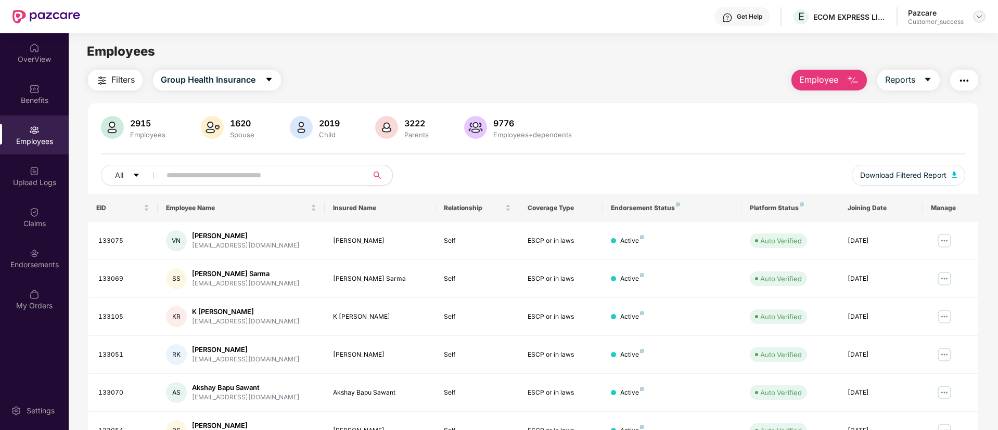
click at [980, 15] on img at bounding box center [979, 16] width 8 height 8
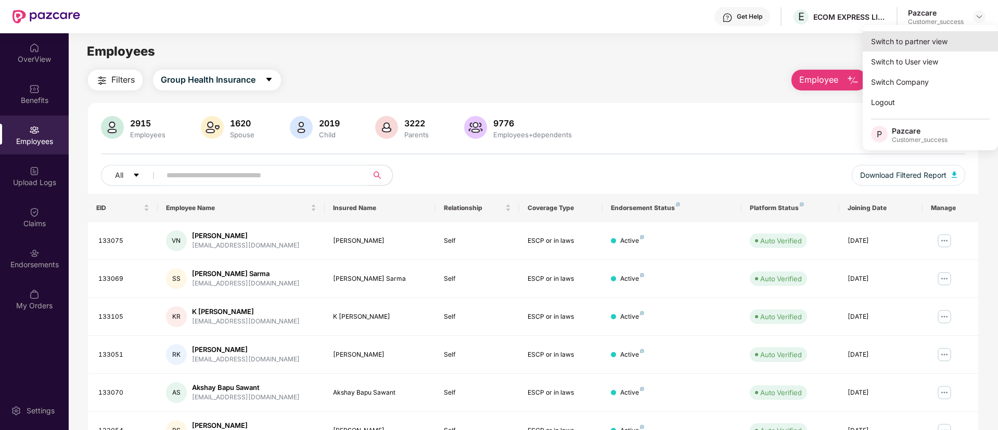
click at [913, 47] on div "Switch to partner view" at bounding box center [930, 41] width 135 height 20
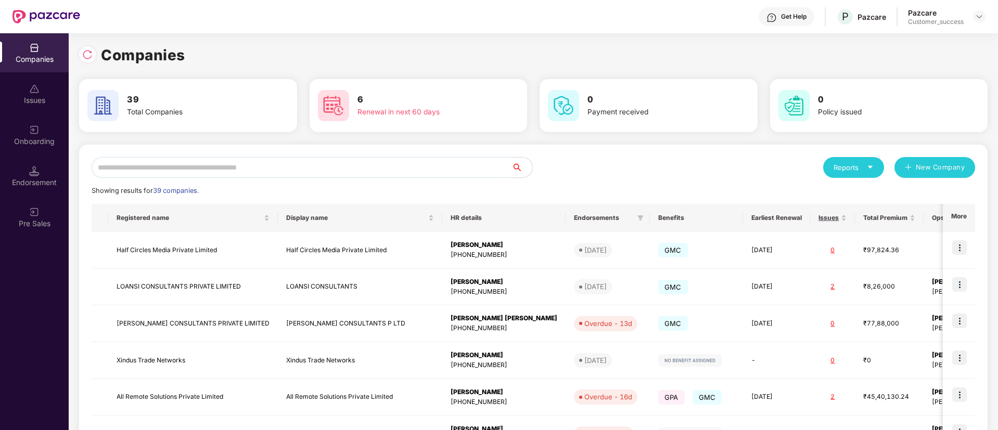
drag, startPoint x: 363, startPoint y: 167, endPoint x: 335, endPoint y: 162, distance: 28.4
click at [335, 162] on input "text" at bounding box center [302, 167] width 420 height 21
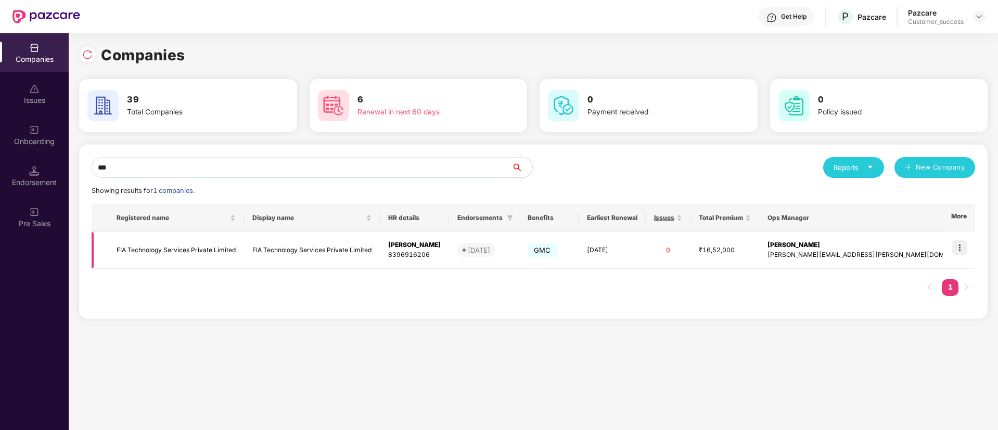
type input "***"
click at [960, 253] on img at bounding box center [959, 247] width 15 height 15
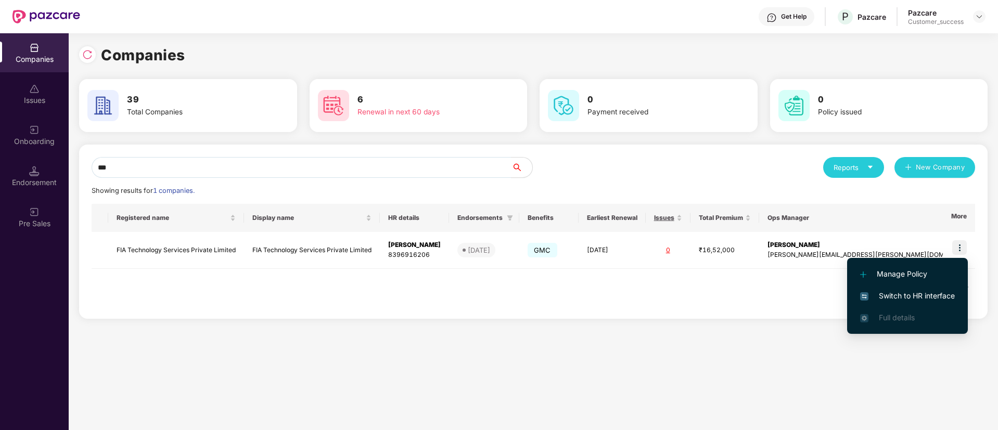
click at [908, 299] on span "Switch to HR interface" at bounding box center [907, 295] width 95 height 11
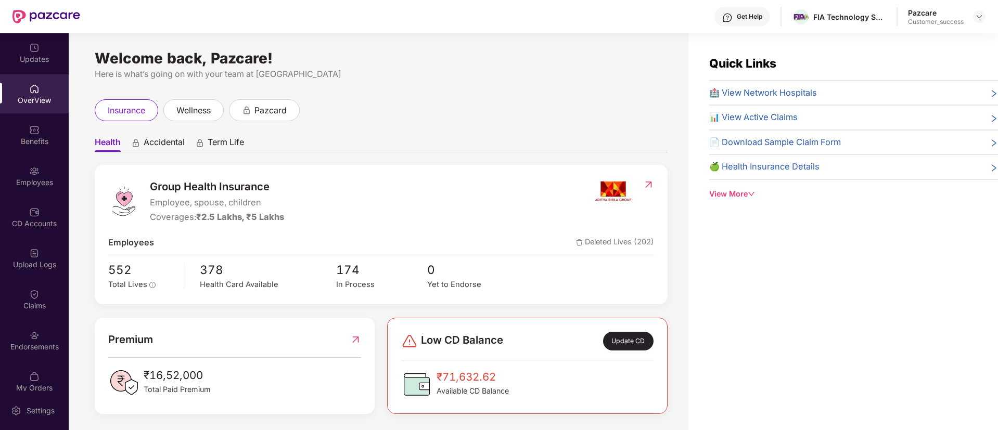
click at [30, 183] on div "Employees" at bounding box center [34, 182] width 69 height 10
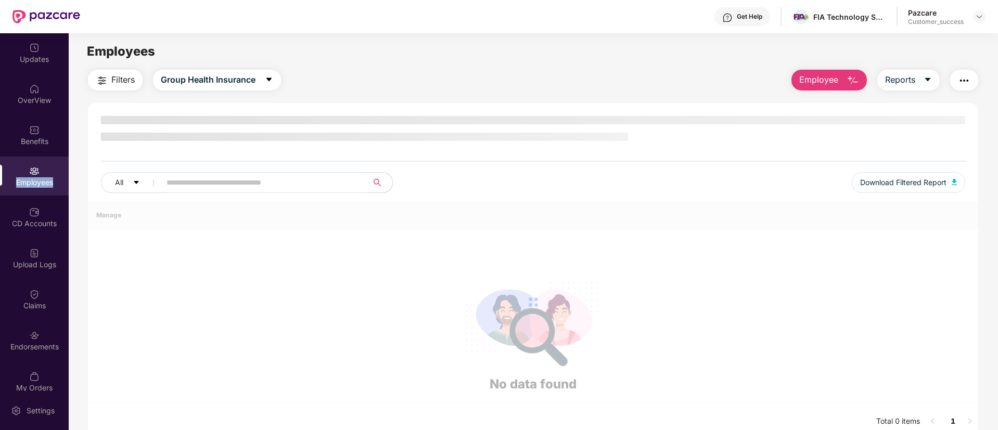
click at [30, 183] on div "Employees" at bounding box center [34, 182] width 69 height 10
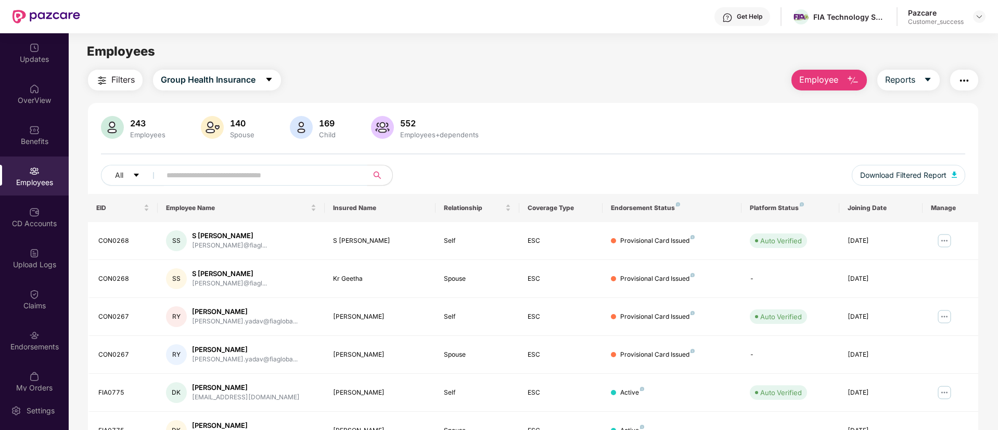
click at [242, 177] on input "text" at bounding box center [260, 176] width 187 height 16
paste input "********"
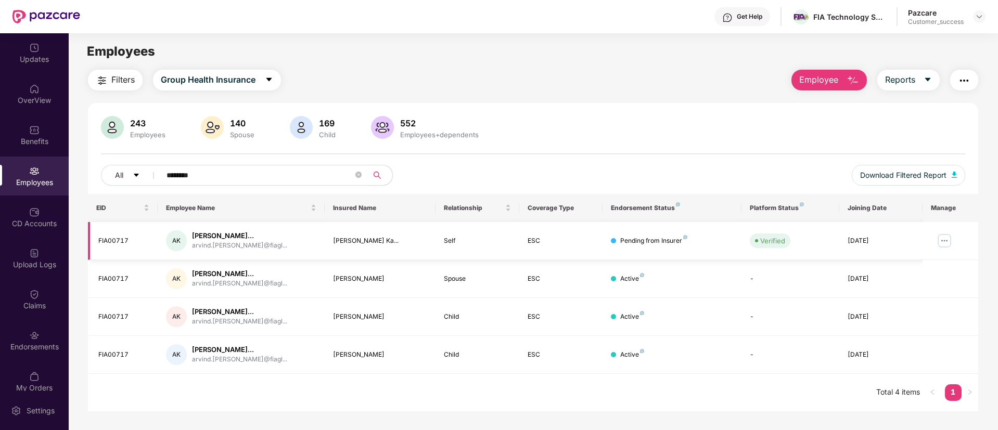
type input "********"
click at [945, 237] on img at bounding box center [944, 241] width 17 height 17
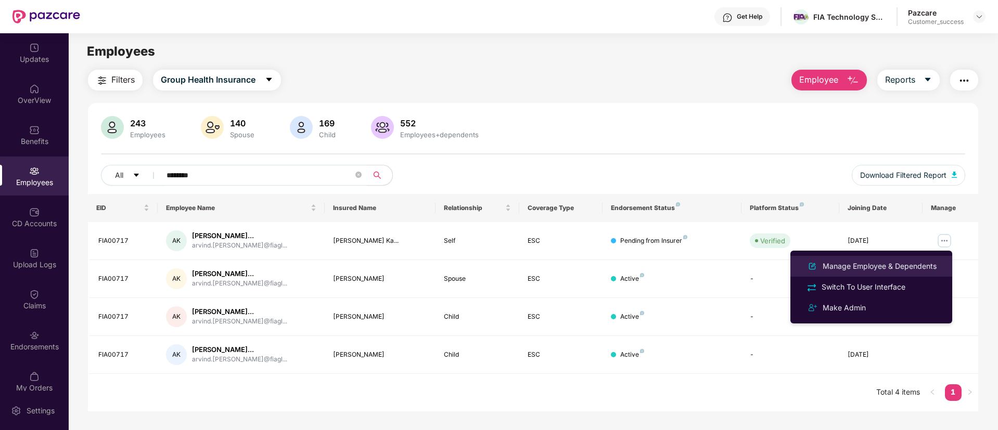
click at [872, 267] on div "Manage Employee & Dependents" at bounding box center [880, 266] width 118 height 11
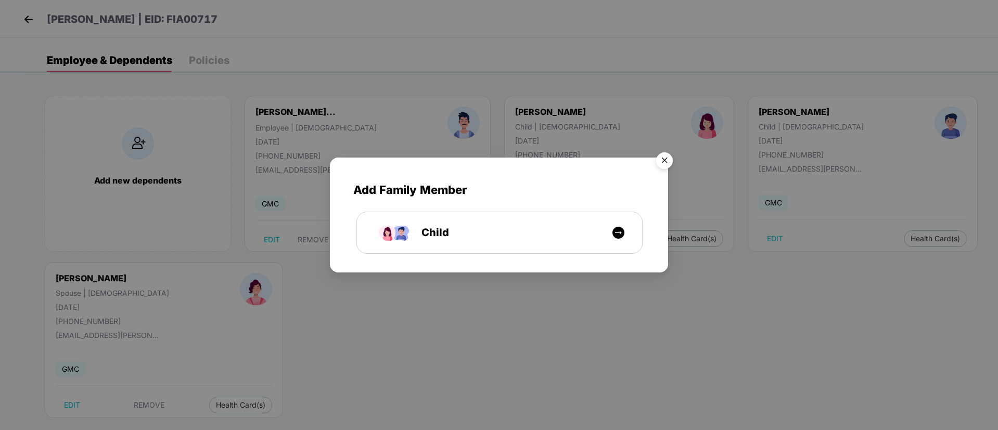
click at [666, 152] on img "Close" at bounding box center [664, 162] width 29 height 29
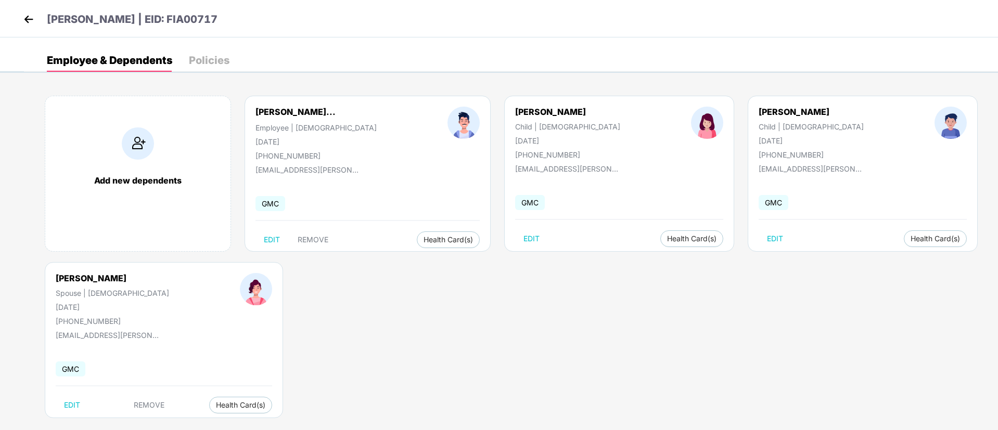
click at [65, 275] on div "Priya Karanjkar" at bounding box center [112, 278] width 113 height 10
copy div "Priya Karanjkar"
click at [29, 18] on img at bounding box center [29, 19] width 16 height 16
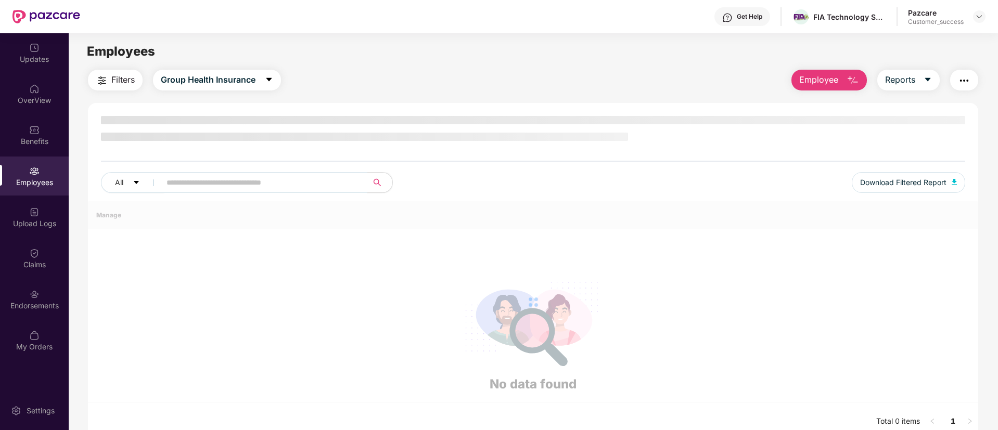
click at [194, 172] on span at bounding box center [260, 182] width 213 height 21
click at [194, 175] on input "text" at bounding box center [260, 183] width 187 height 16
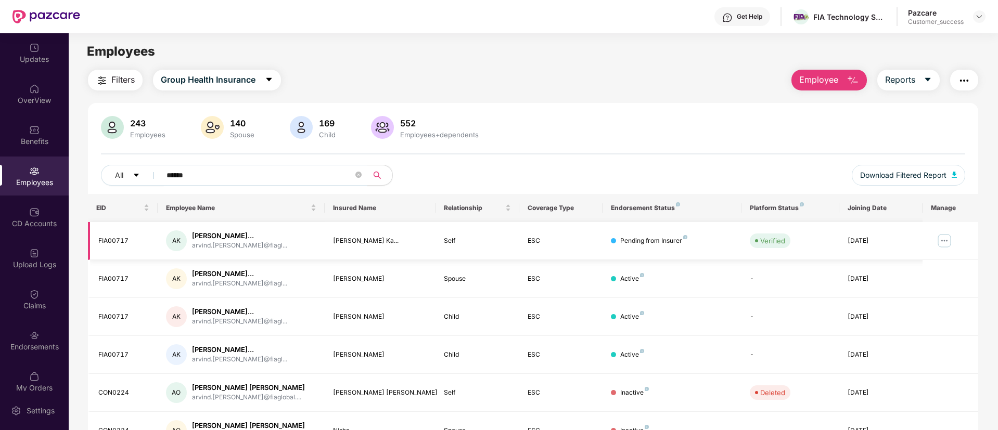
type input "******"
click at [946, 238] on img at bounding box center [944, 241] width 17 height 17
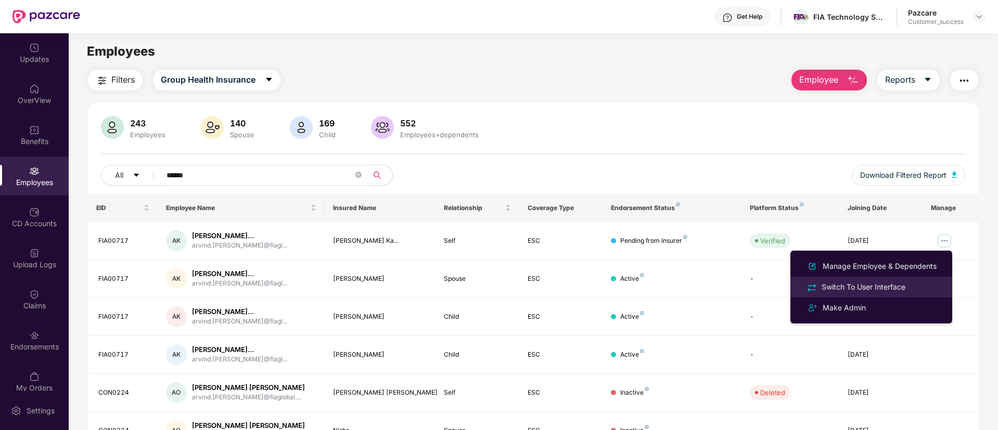
click at [861, 286] on div "Switch To User Interface" at bounding box center [864, 286] width 88 height 11
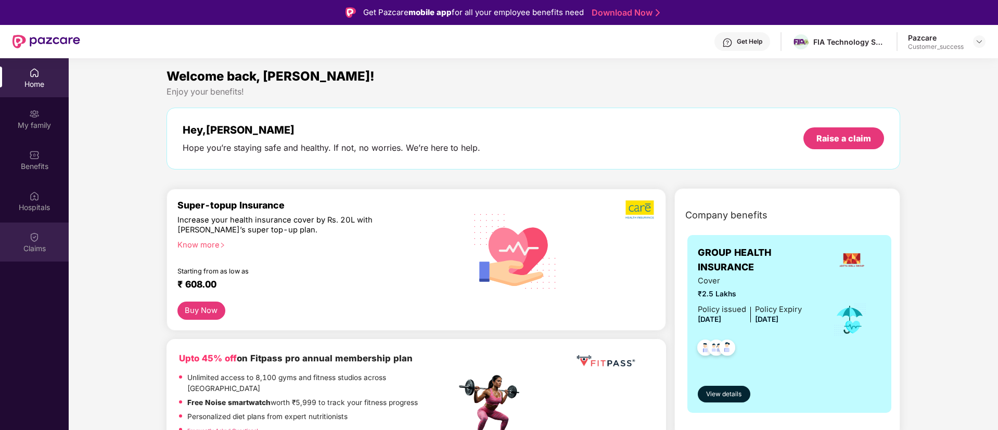
click at [47, 259] on div "Claims" at bounding box center [34, 242] width 69 height 39
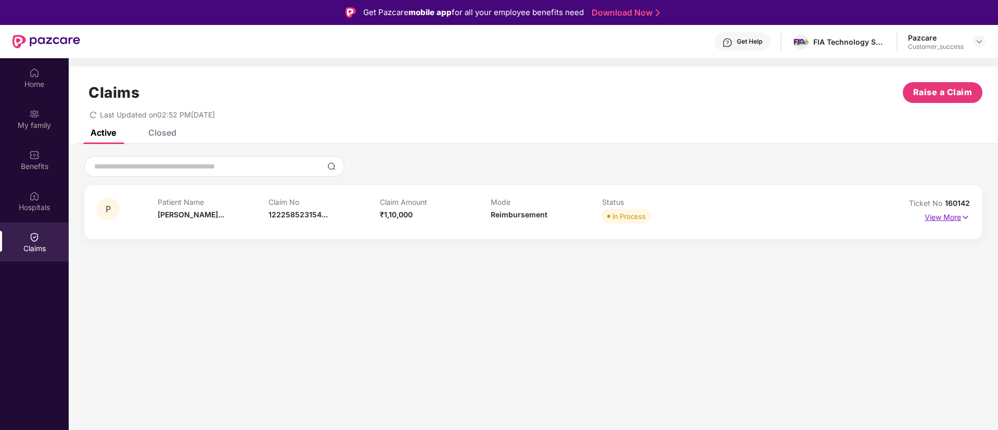
click at [955, 212] on p "View More" at bounding box center [947, 216] width 45 height 14
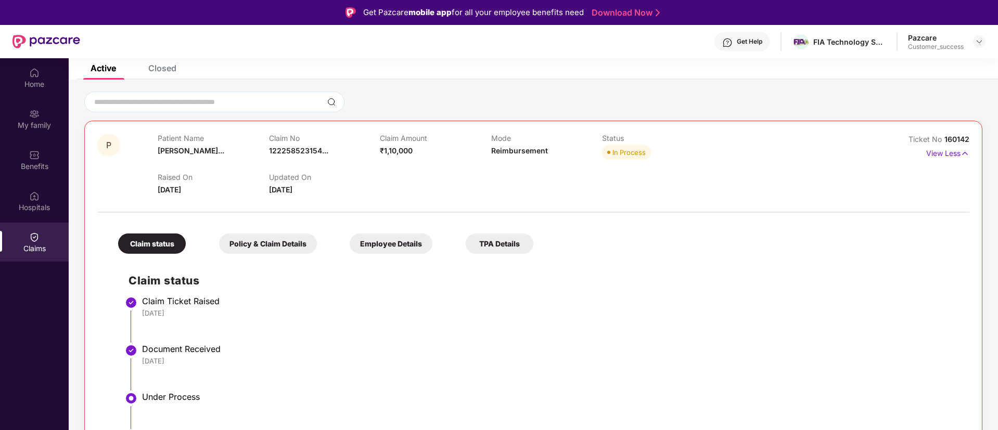
scroll to position [62, 0]
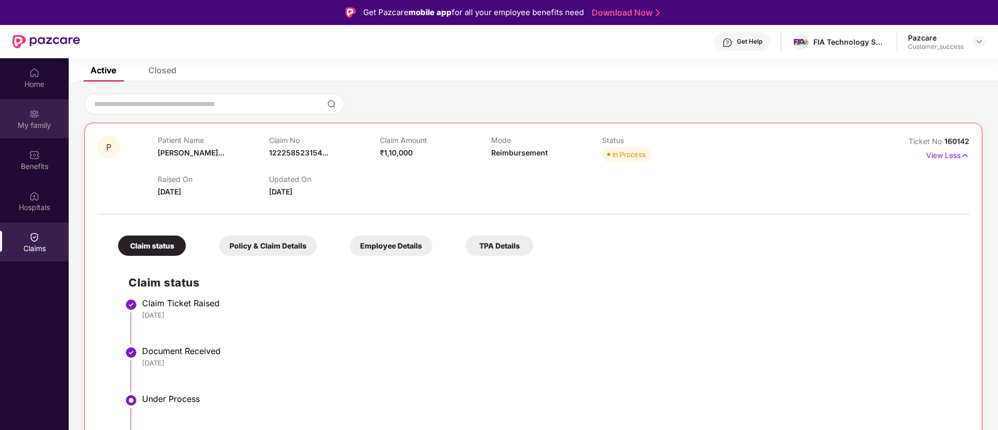
click at [43, 129] on div "My family" at bounding box center [34, 125] width 69 height 10
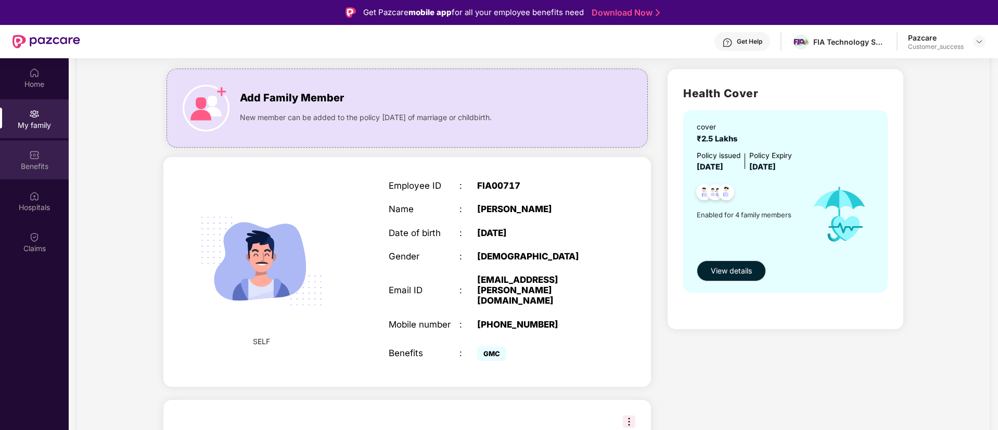
click at [33, 173] on div "Benefits" at bounding box center [34, 159] width 69 height 39
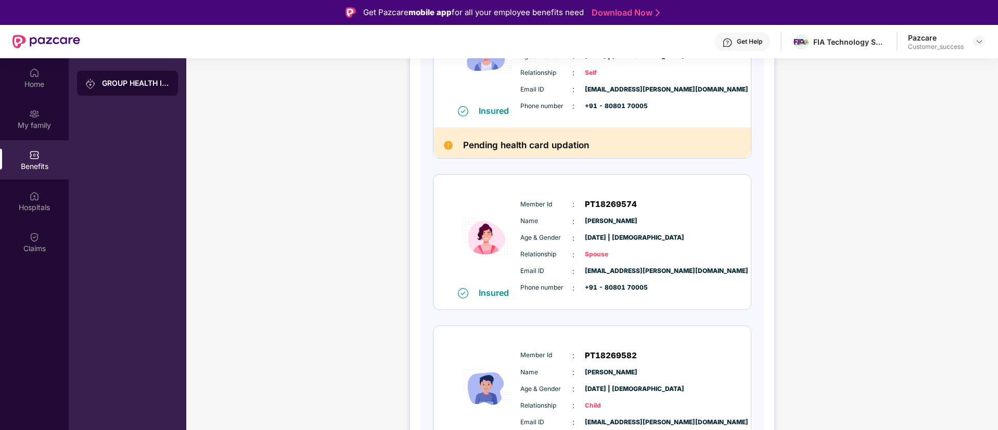
scroll to position [219, 0]
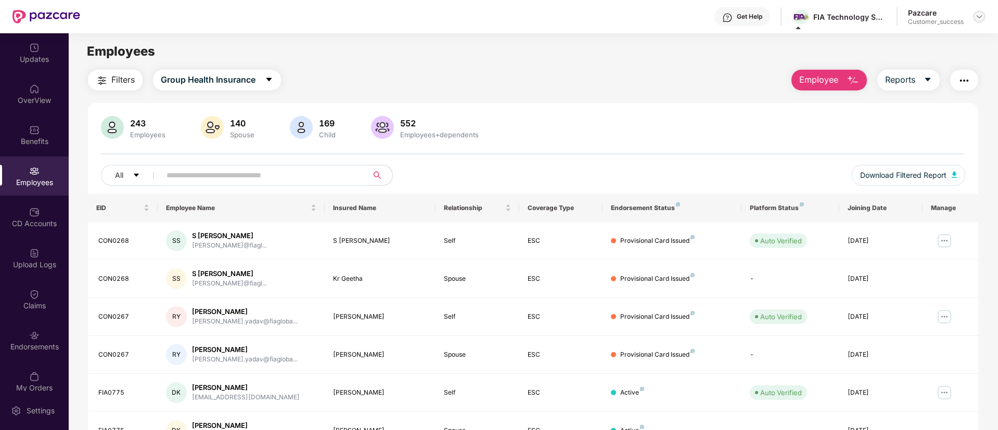
click at [979, 15] on img at bounding box center [979, 16] width 8 height 8
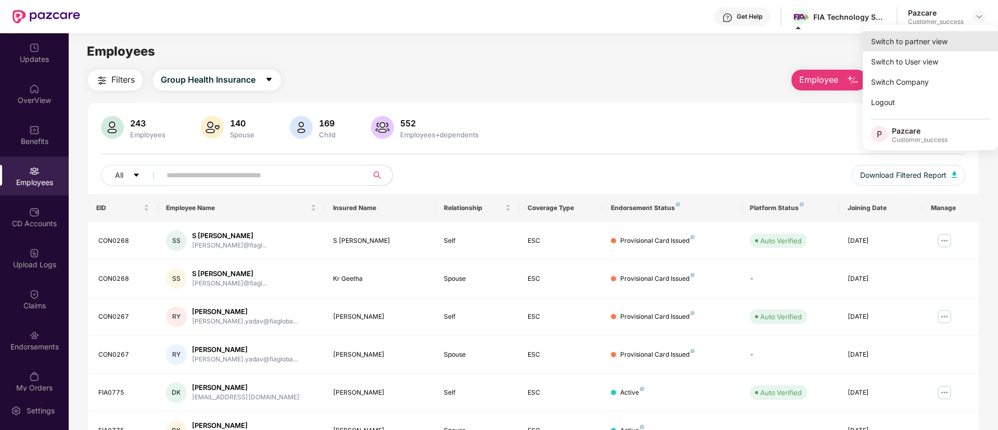
click at [911, 42] on div "Switch to partner view" at bounding box center [930, 41] width 135 height 20
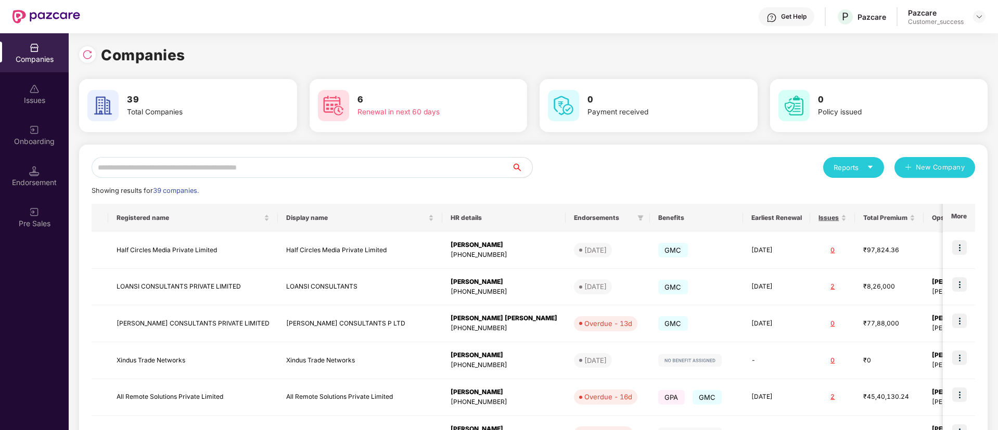
click at [303, 161] on input "text" at bounding box center [302, 167] width 420 height 21
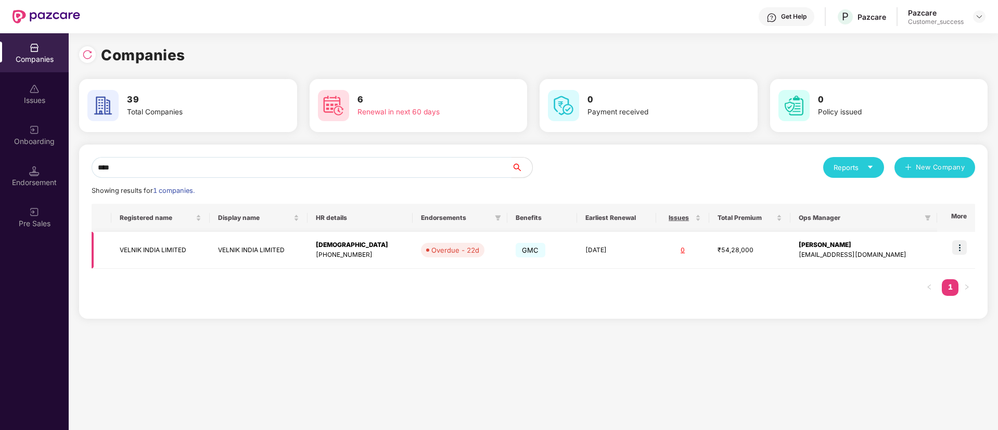
type input "****"
click at [300, 245] on td "VELNIK INDIA LIMITED" at bounding box center [259, 250] width 98 height 37
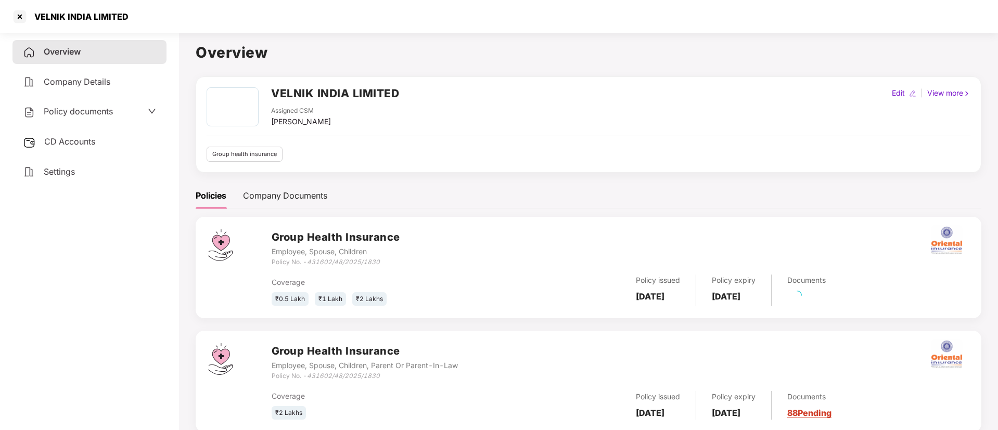
click at [61, 143] on span "CD Accounts" at bounding box center [69, 141] width 51 height 10
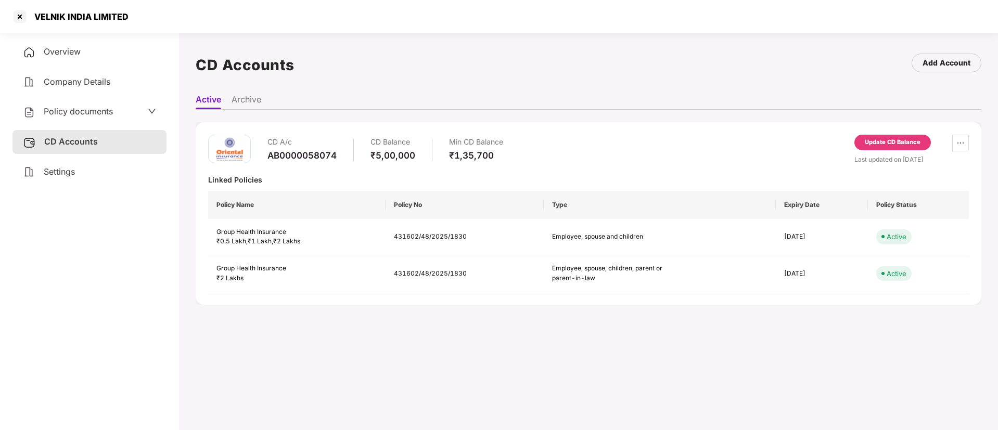
click at [899, 147] on div "Update CD Balance" at bounding box center [892, 143] width 76 height 16
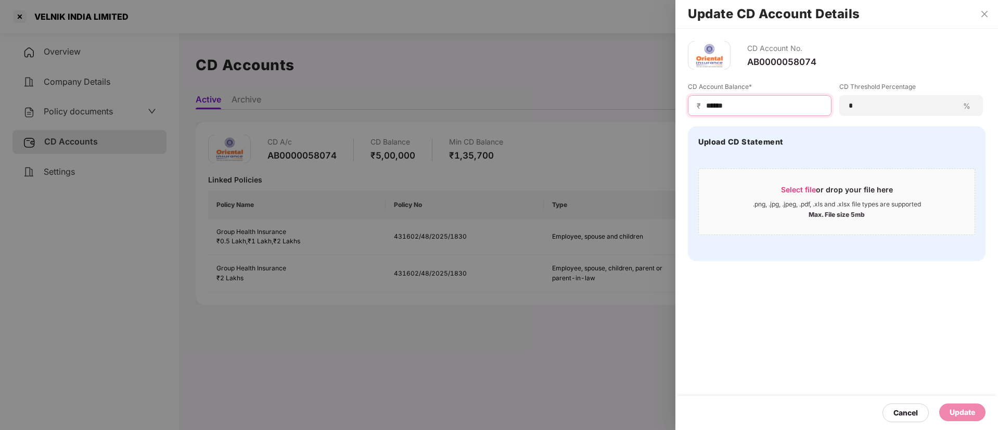
click at [777, 110] on input "******" at bounding box center [764, 105] width 118 height 11
click at [172, 80] on div at bounding box center [499, 215] width 998 height 430
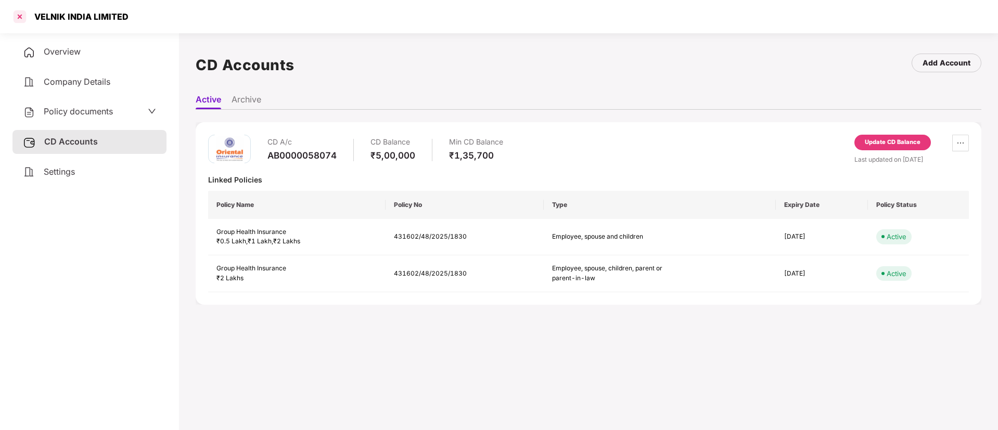
click at [16, 15] on div at bounding box center [19, 16] width 17 height 17
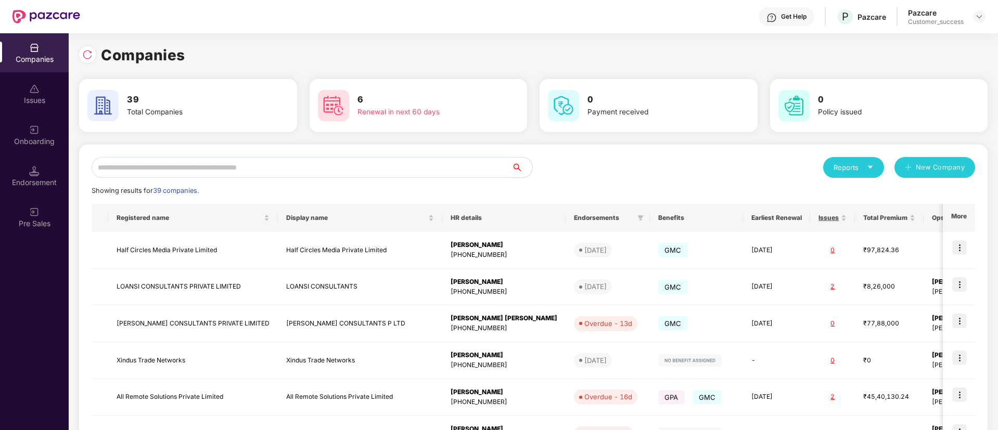
click at [268, 159] on input "text" at bounding box center [302, 167] width 420 height 21
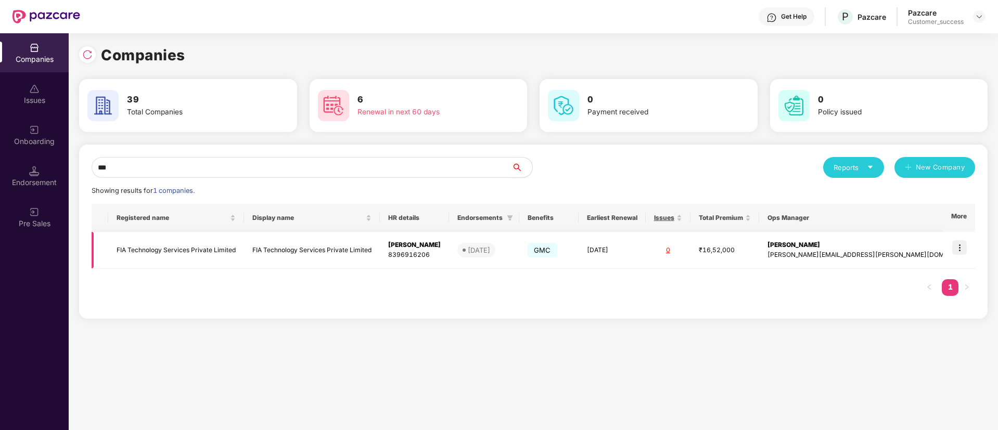
type input "***"
click at [961, 248] on img at bounding box center [959, 247] width 15 height 15
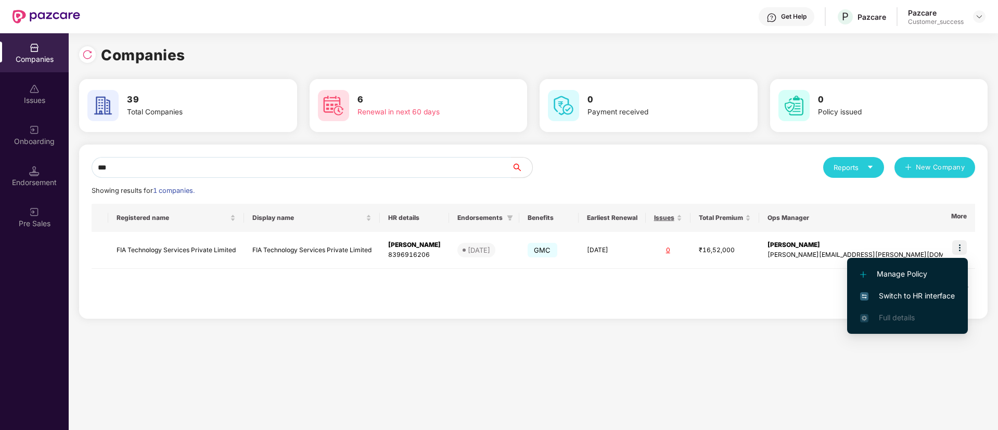
click at [910, 299] on span "Switch to HR interface" at bounding box center [907, 295] width 95 height 11
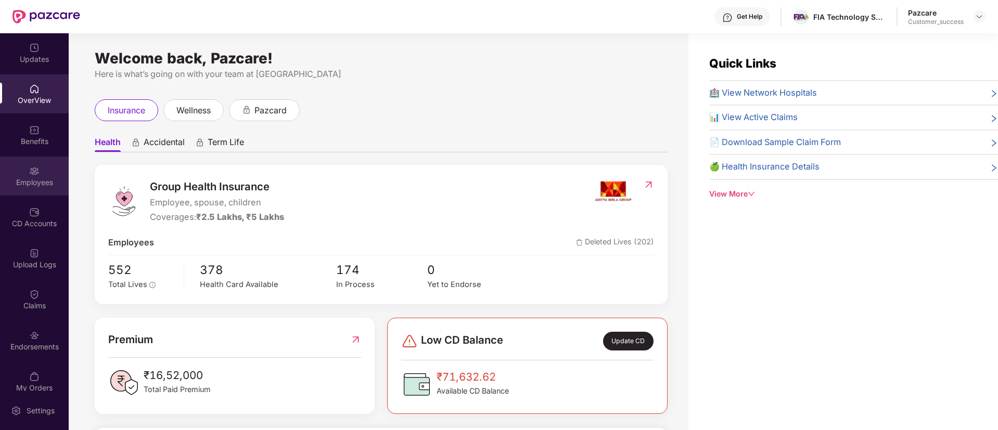
click at [21, 181] on div "Employees" at bounding box center [34, 182] width 69 height 10
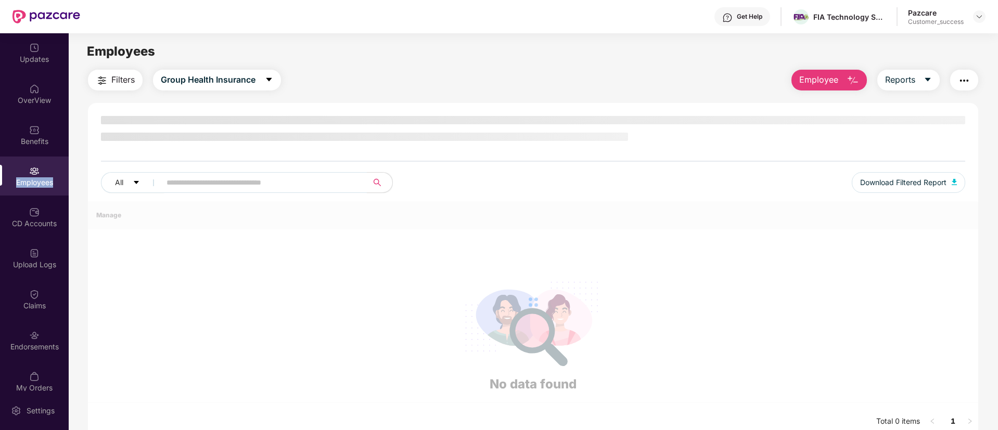
click at [21, 181] on div "Employees" at bounding box center [34, 182] width 69 height 10
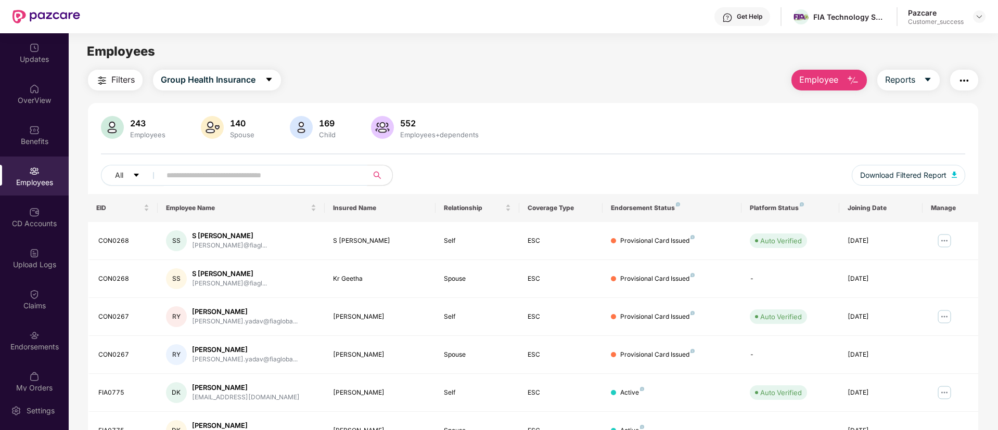
click at [228, 175] on input "text" at bounding box center [260, 176] width 187 height 16
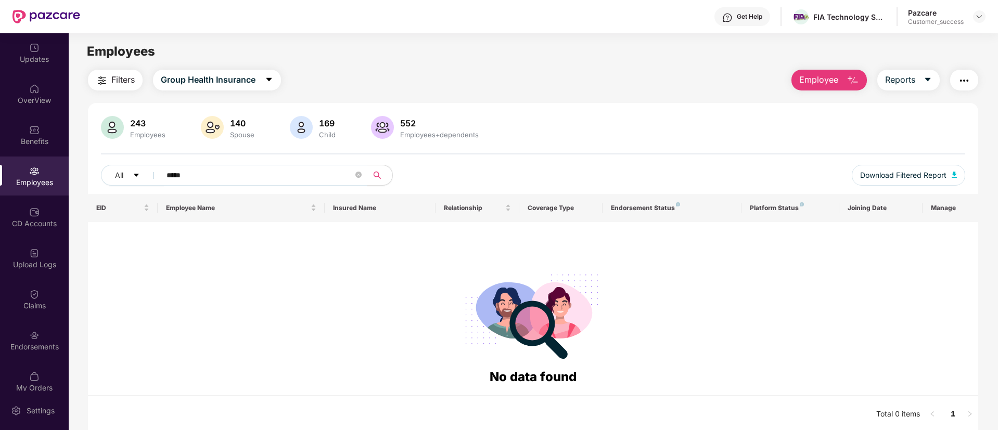
paste input "**********"
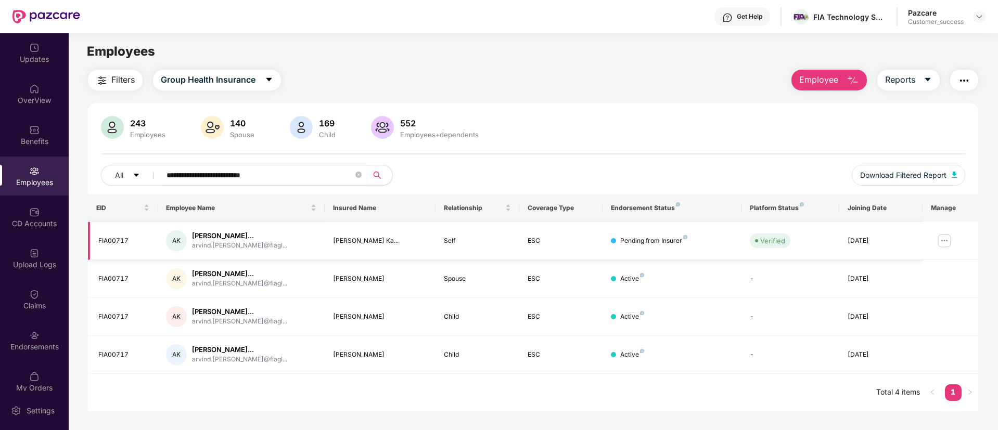
type input "**********"
click at [944, 237] on img at bounding box center [944, 241] width 17 height 17
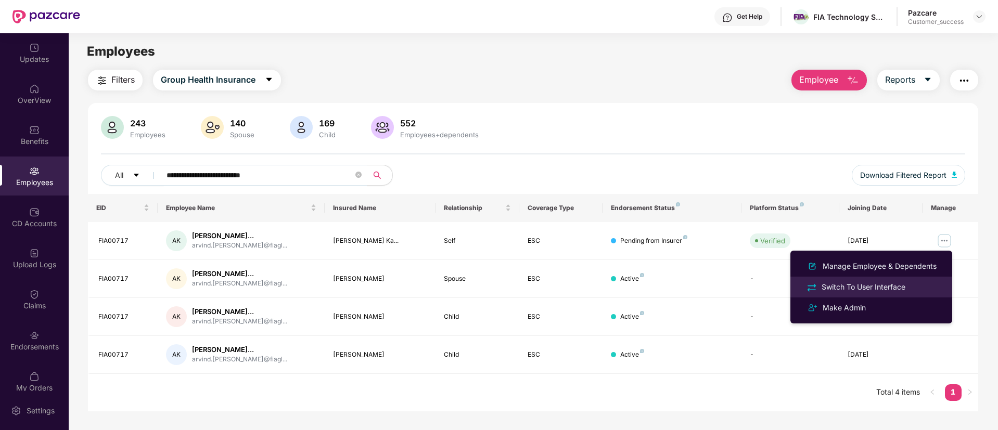
click at [876, 281] on div "Switch To User Interface" at bounding box center [864, 286] width 88 height 11
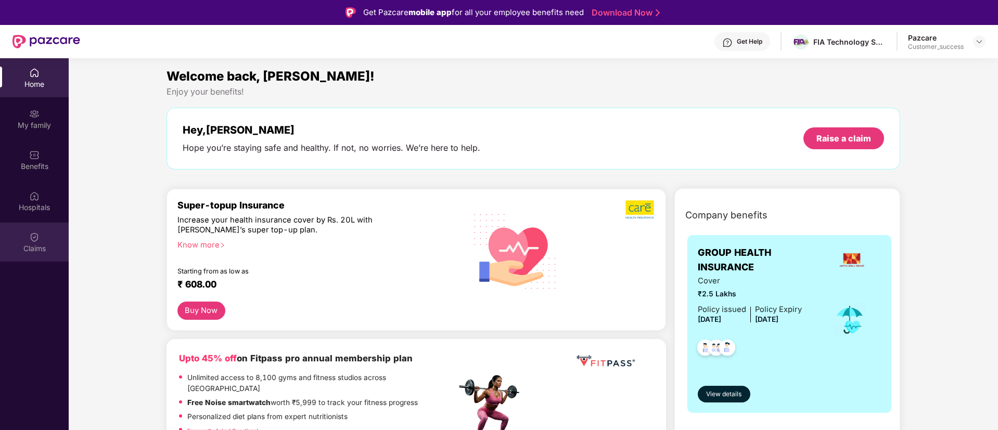
click at [37, 229] on div "Claims" at bounding box center [34, 242] width 69 height 39
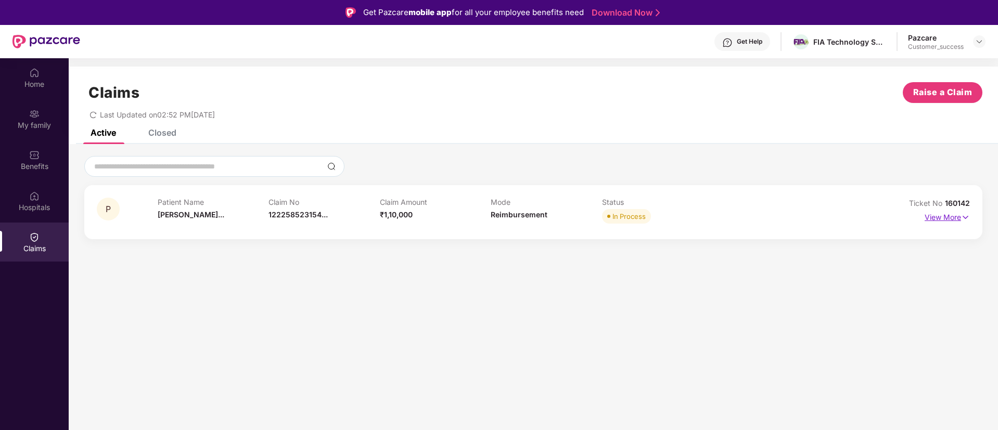
click at [948, 221] on p "View More" at bounding box center [947, 216] width 45 height 14
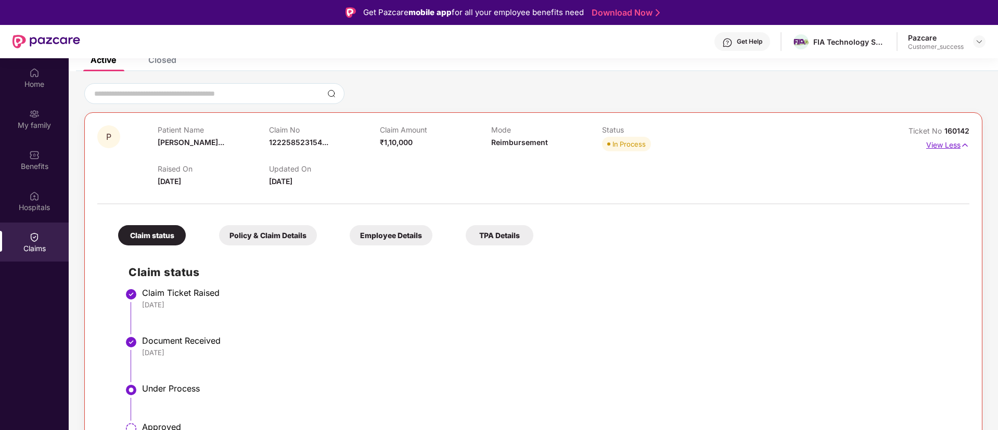
scroll to position [106, 0]
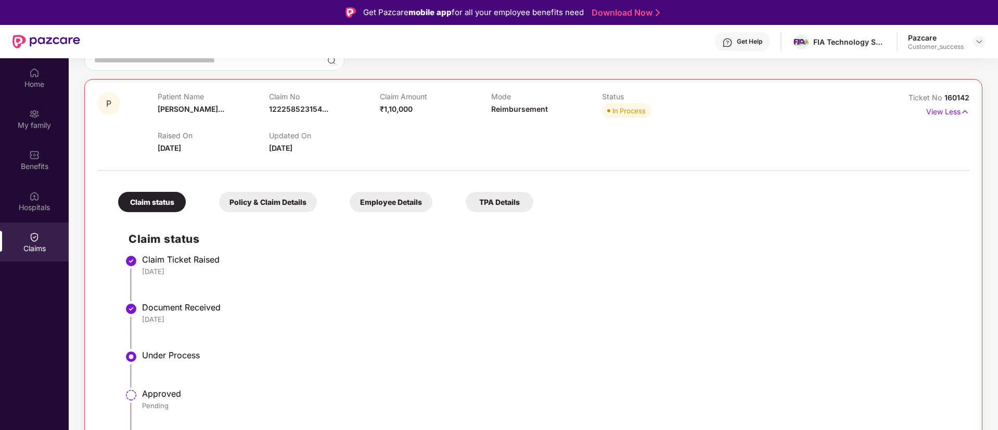
click at [277, 191] on div "Claim status Policy & Claim Details Employee Details TPA Details" at bounding box center [321, 197] width 426 height 31
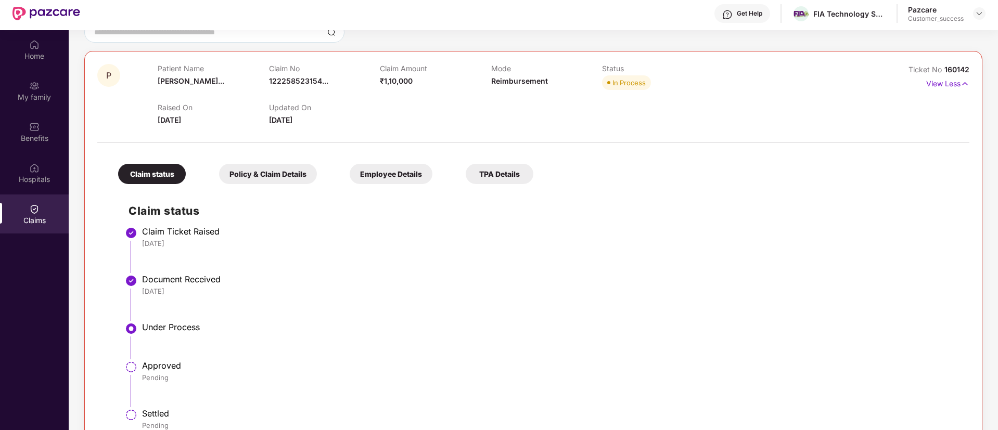
scroll to position [31, 0]
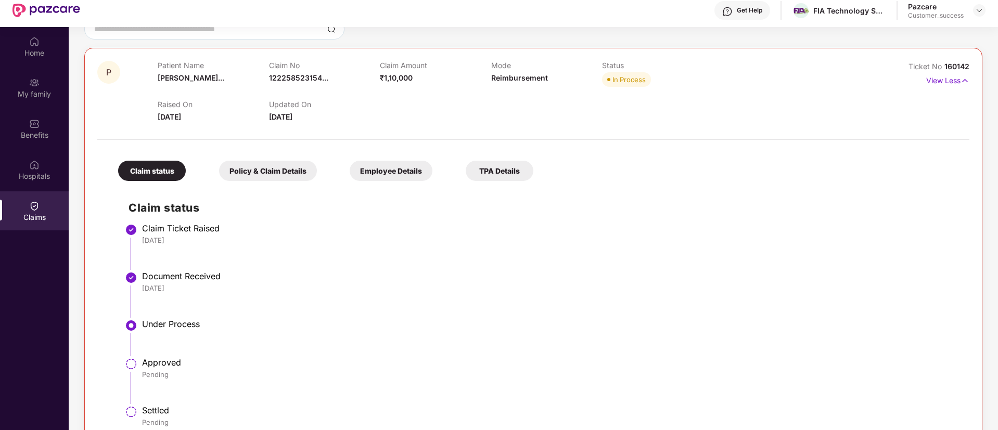
click at [278, 171] on div "Policy & Claim Details" at bounding box center [268, 171] width 98 height 20
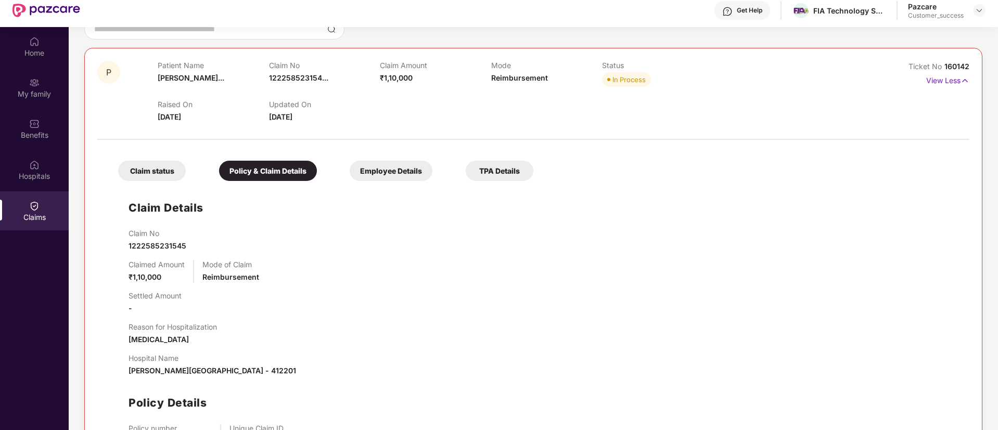
scroll to position [137, 0]
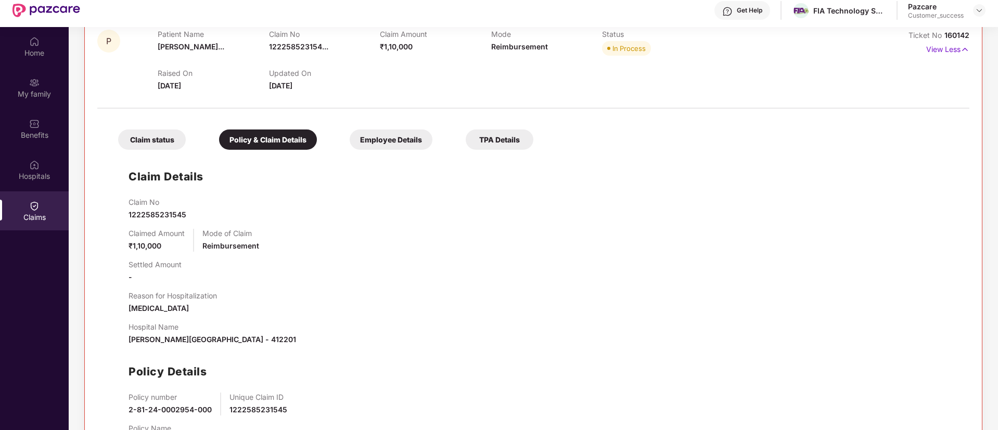
click at [385, 133] on div "Employee Details" at bounding box center [391, 140] width 83 height 20
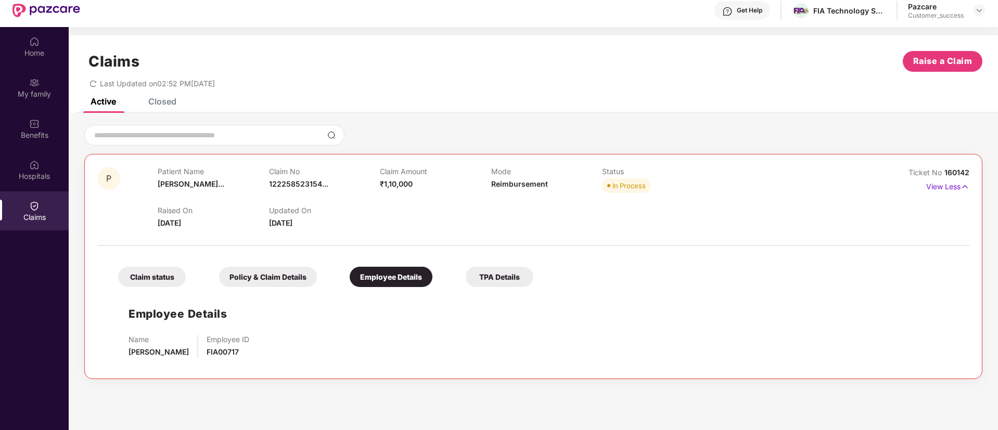
scroll to position [0, 0]
click at [246, 279] on div "Policy & Claim Details" at bounding box center [268, 277] width 98 height 20
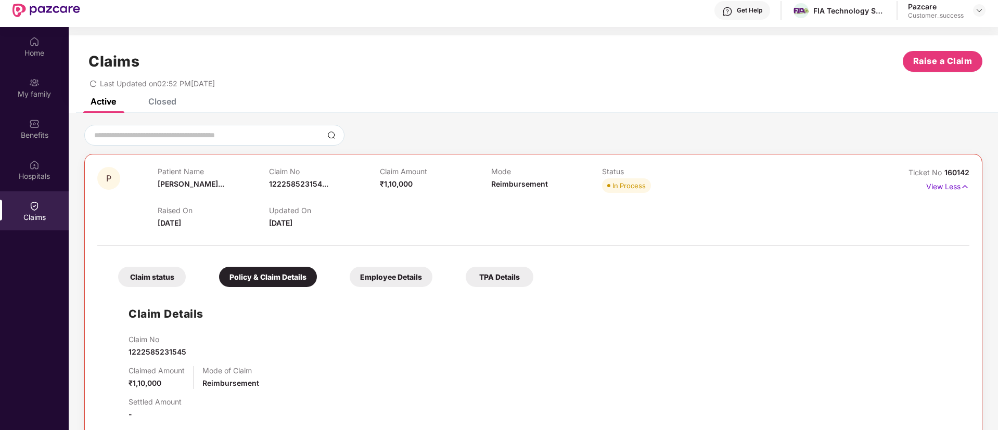
click at [159, 273] on div "Claim status" at bounding box center [152, 277] width 68 height 20
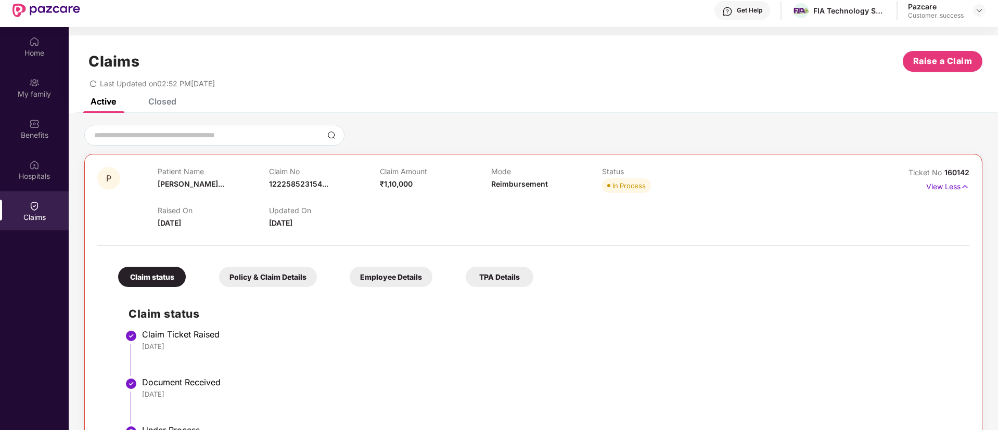
click at [284, 273] on div "Policy & Claim Details" at bounding box center [268, 277] width 98 height 20
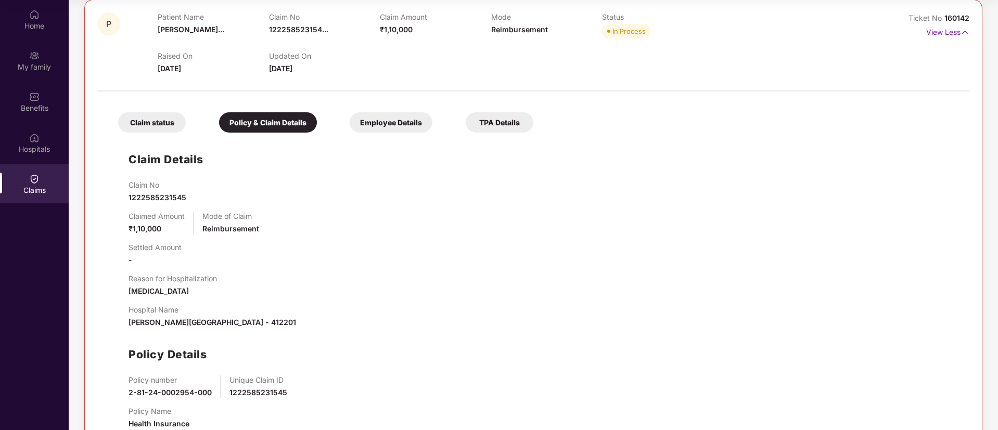
scroll to position [96, 0]
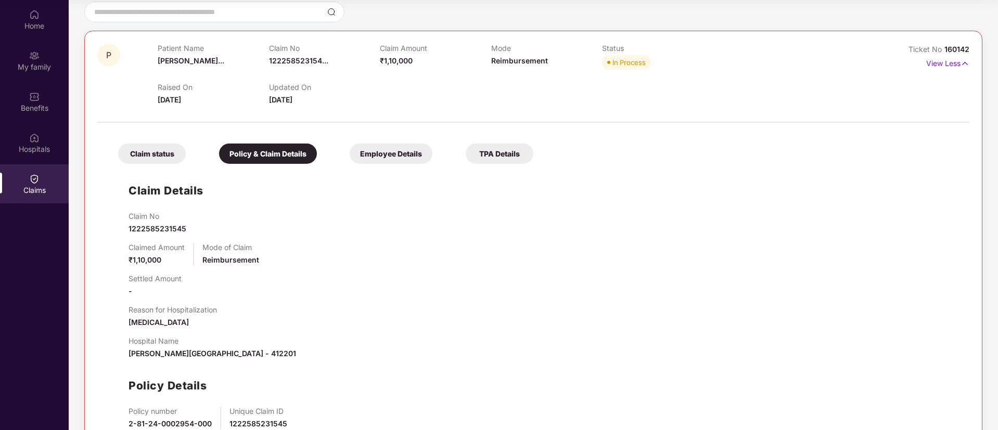
click at [482, 151] on div "TPA Details" at bounding box center [500, 154] width 68 height 20
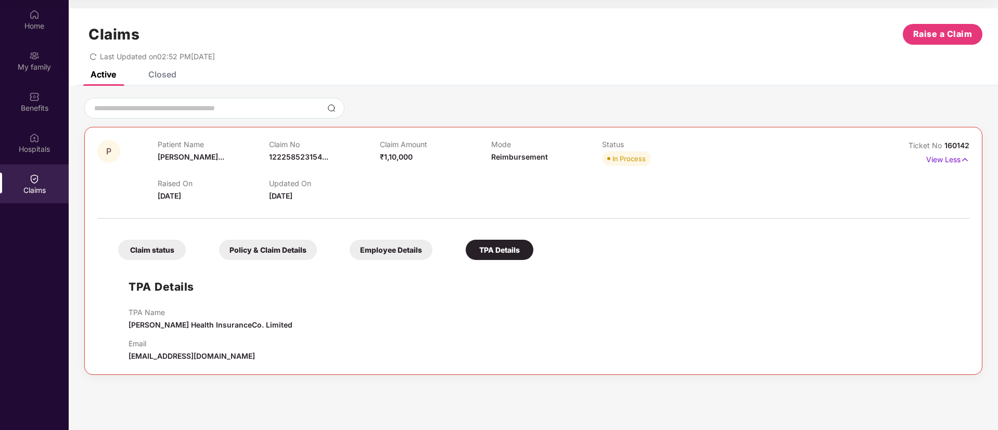
scroll to position [27, 0]
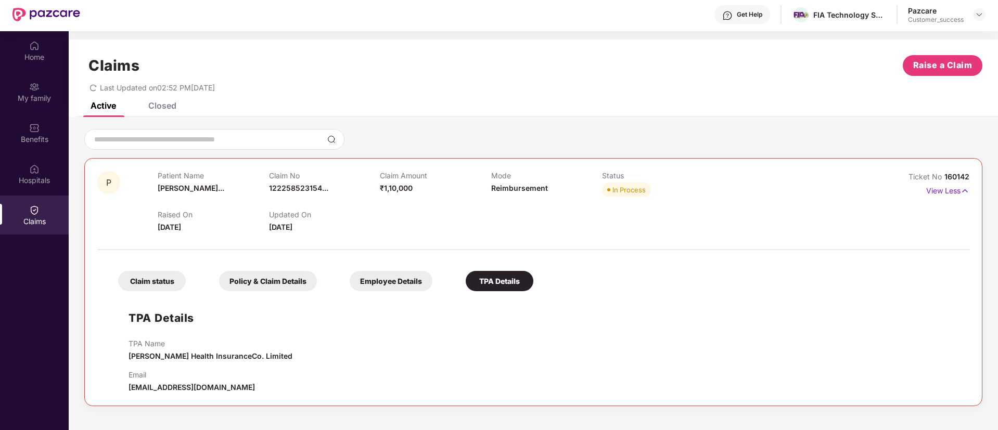
click at [379, 333] on div "TPA Details TPA Name Aditya Birla Health InsuranceCo. Limited Email abhicl.crmc…" at bounding box center [533, 345] width 851 height 97
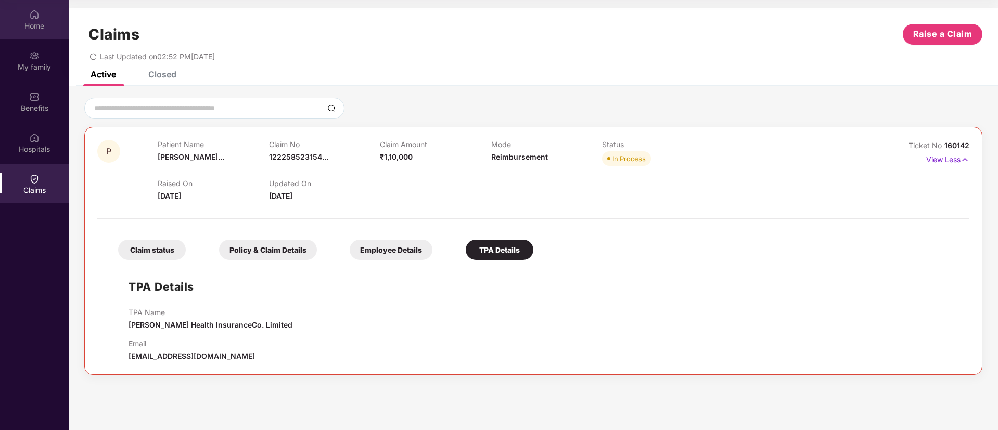
scroll to position [0, 0]
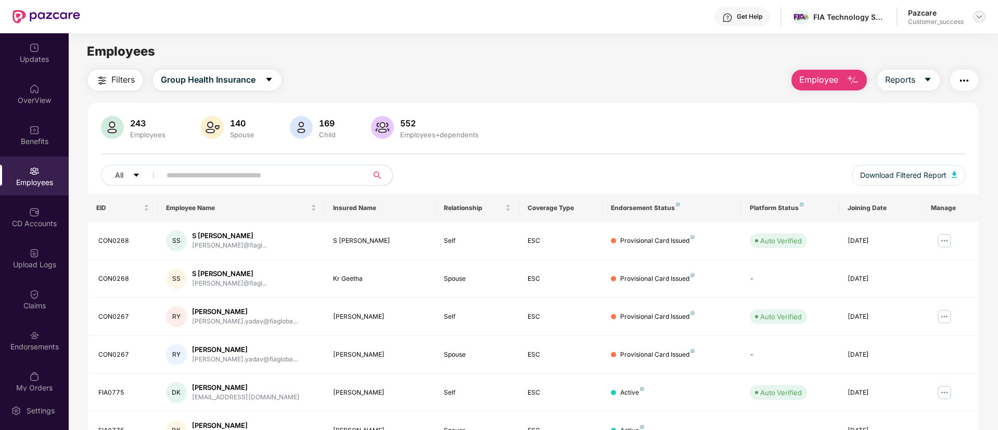
click at [977, 12] on img at bounding box center [979, 16] width 8 height 8
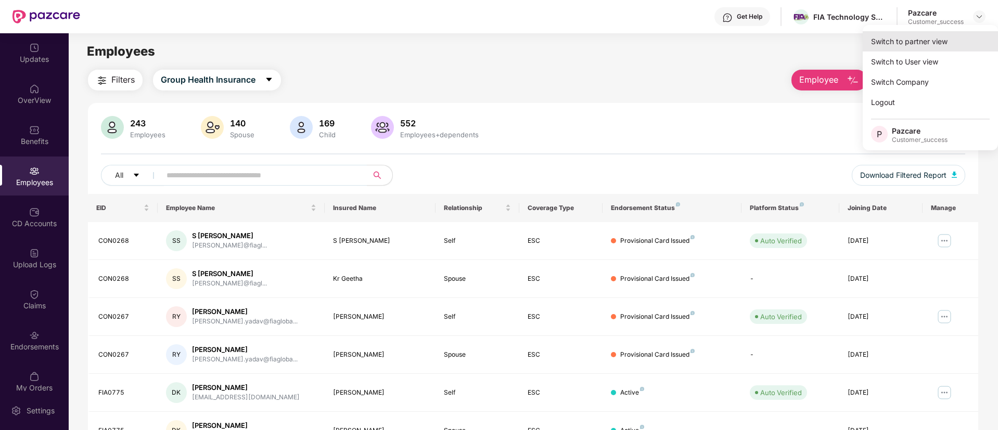
click at [895, 41] on div "Switch to partner view" at bounding box center [930, 41] width 135 height 20
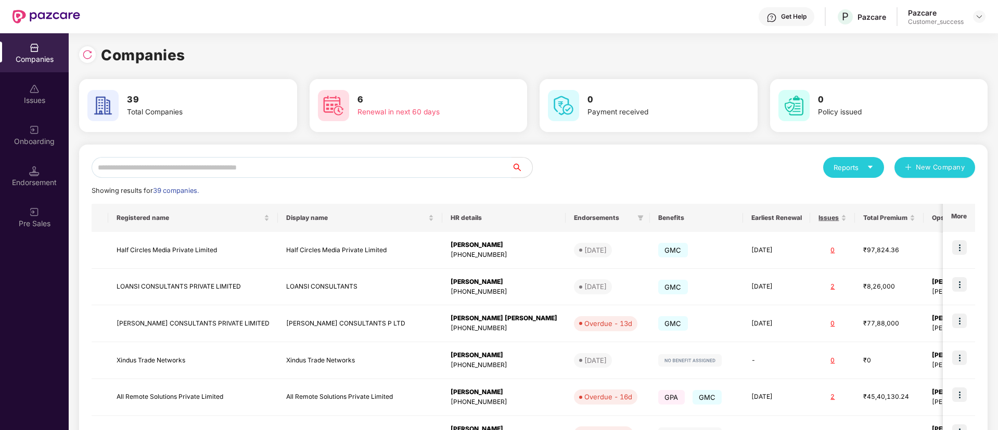
click at [332, 176] on input "text" at bounding box center [302, 167] width 420 height 21
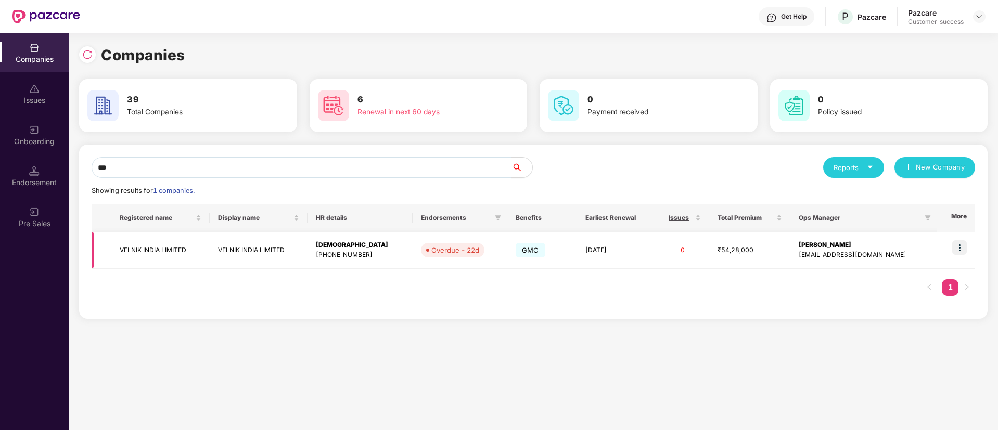
type input "***"
click at [252, 244] on td "VELNIK INDIA LIMITED" at bounding box center [259, 250] width 98 height 37
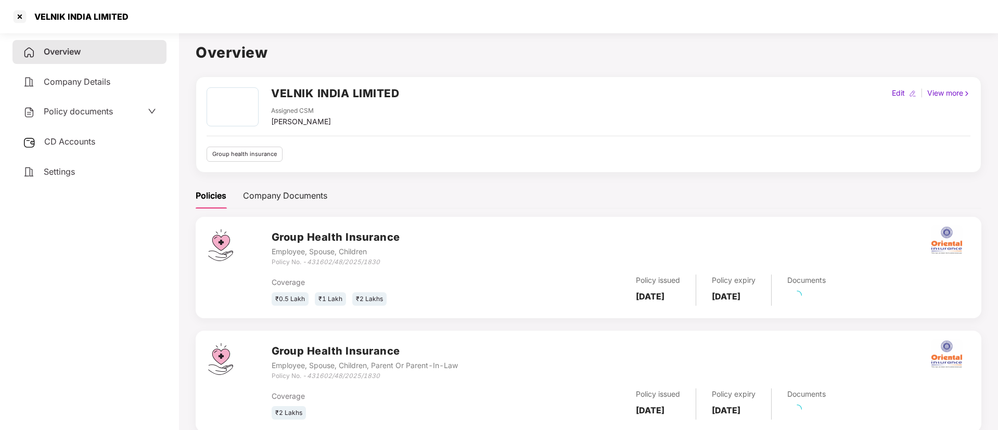
click at [67, 148] on div "CD Accounts" at bounding box center [89, 142] width 154 height 24
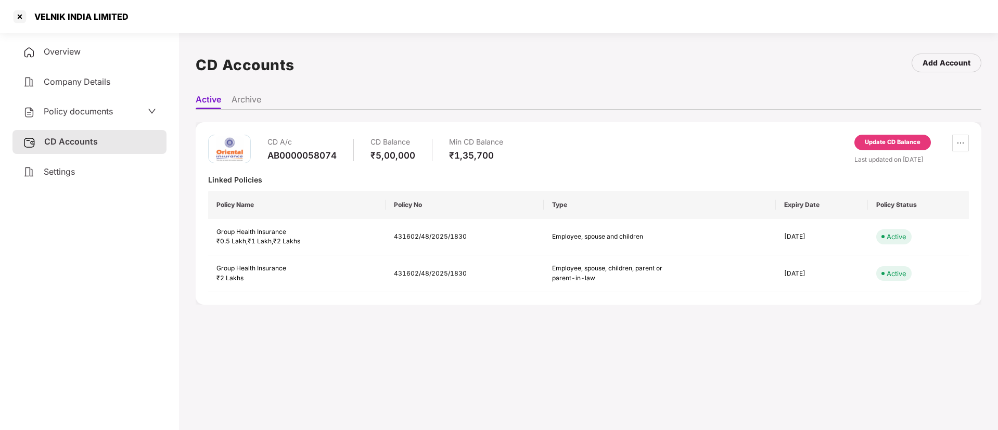
click at [866, 140] on div "Update CD Balance" at bounding box center [893, 142] width 56 height 9
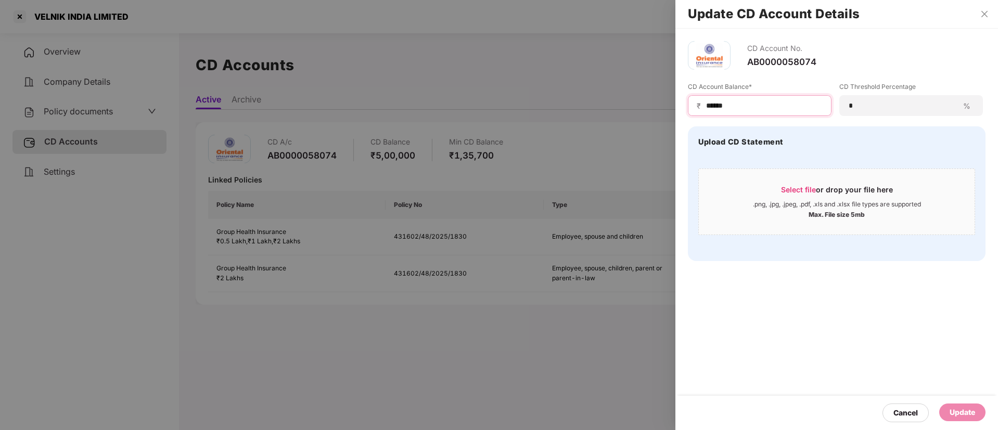
click at [735, 102] on input "******" at bounding box center [764, 105] width 118 height 11
type input "*****"
click at [959, 402] on div "Cancel Update" at bounding box center [836, 413] width 323 height 34
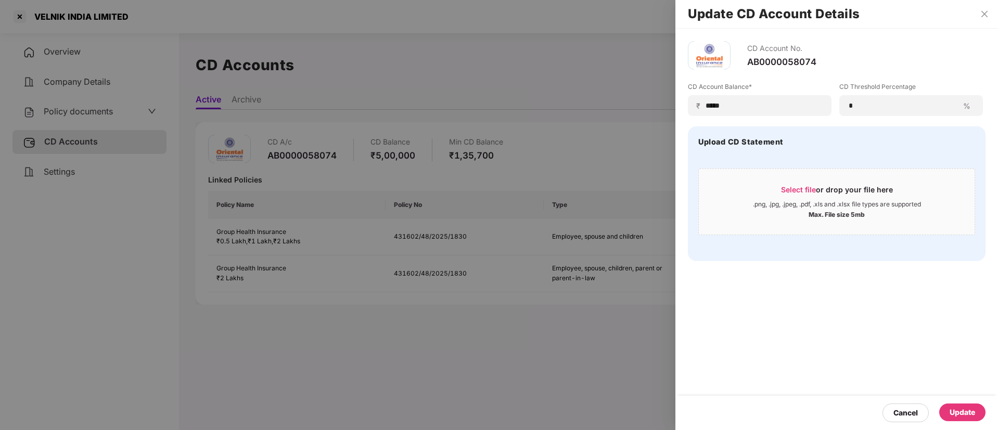
click at [959, 409] on div "Update" at bounding box center [962, 412] width 25 height 11
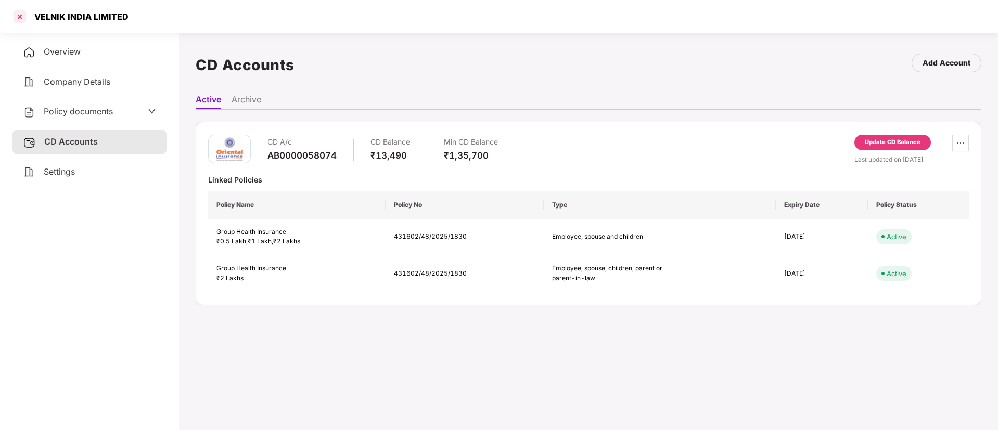
click at [17, 15] on div at bounding box center [19, 16] width 17 height 17
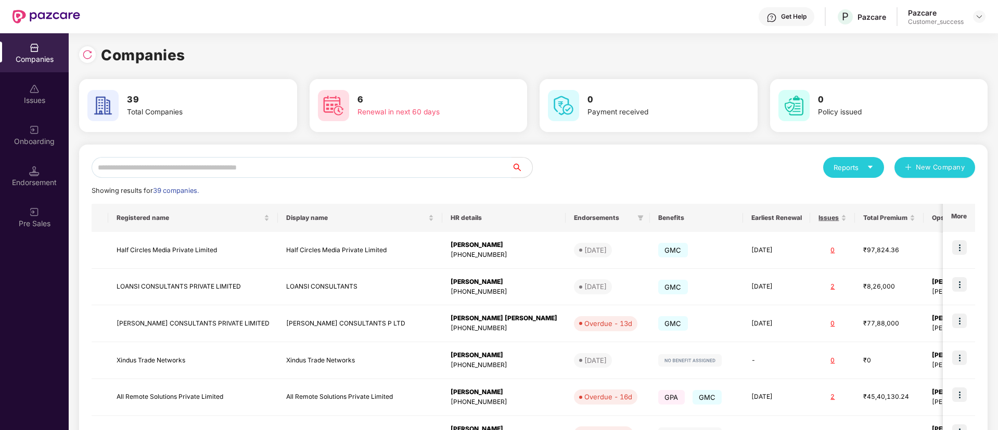
click at [198, 167] on input "text" at bounding box center [302, 167] width 420 height 21
click at [198, 167] on input "*" at bounding box center [302, 167] width 420 height 21
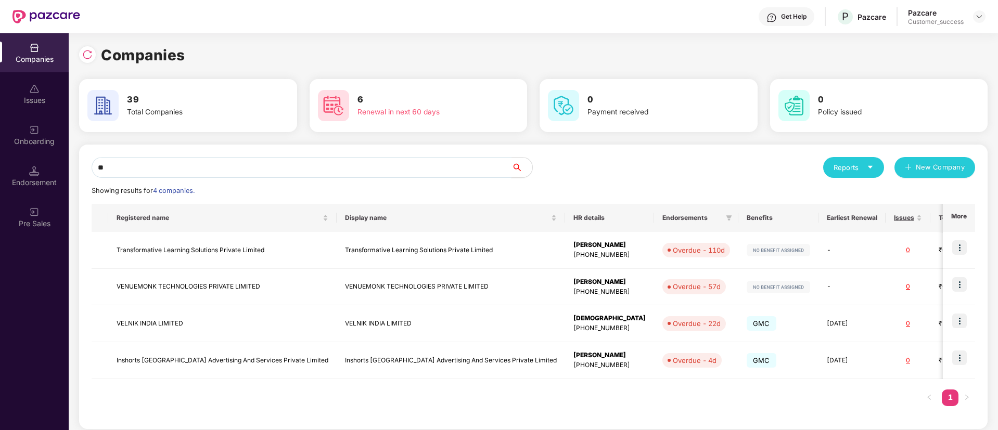
type input "***"
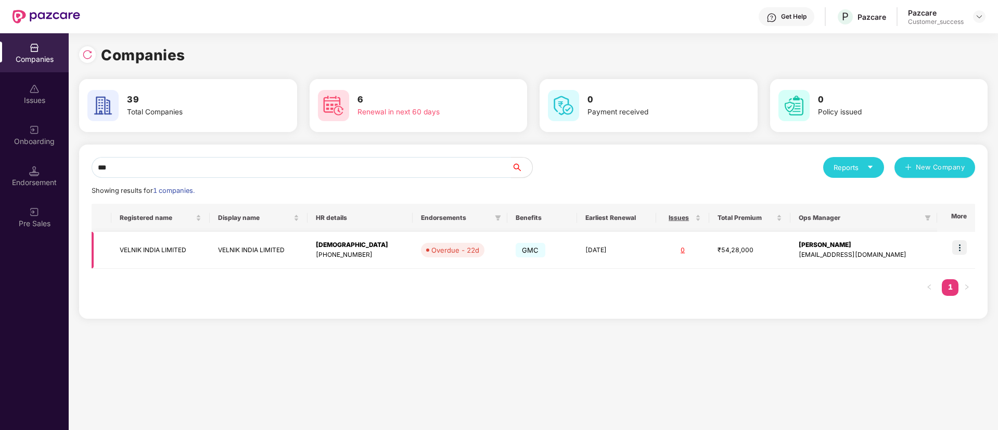
click at [210, 247] on td "VELNIK INDIA LIMITED" at bounding box center [160, 250] width 98 height 37
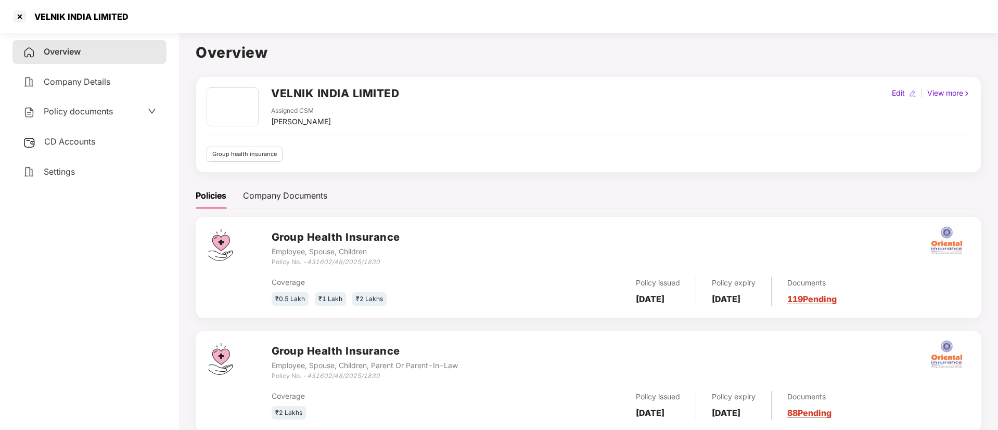
click at [70, 150] on div "CD Accounts" at bounding box center [89, 142] width 154 height 24
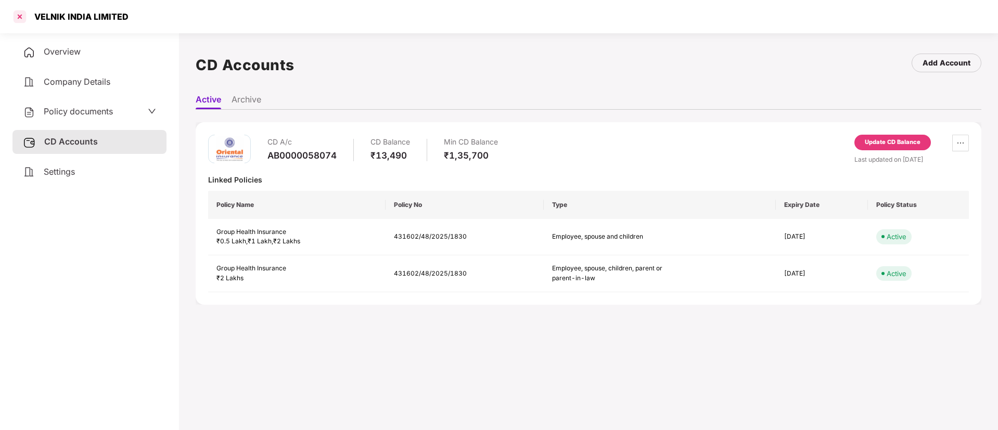
click at [16, 16] on div at bounding box center [19, 16] width 17 height 17
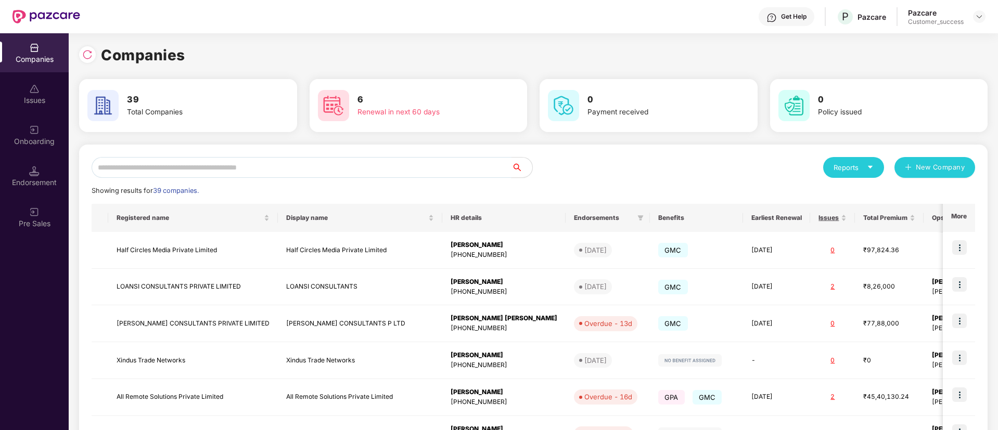
click at [287, 164] on input "text" at bounding box center [302, 167] width 420 height 21
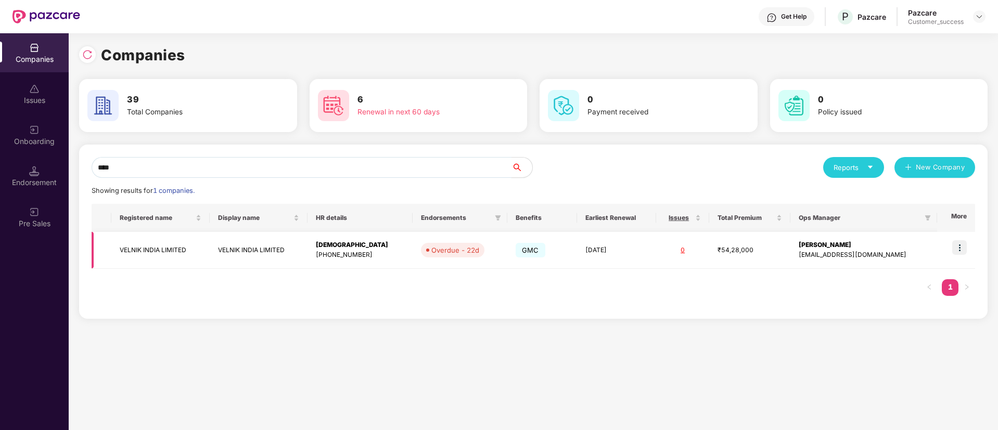
type input "****"
click at [961, 246] on img at bounding box center [959, 247] width 15 height 15
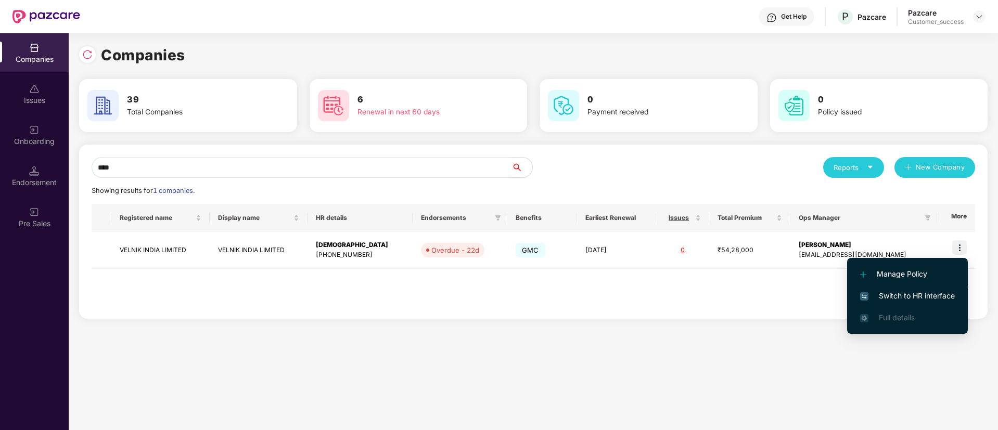
click at [933, 293] on span "Switch to HR interface" at bounding box center [907, 295] width 95 height 11
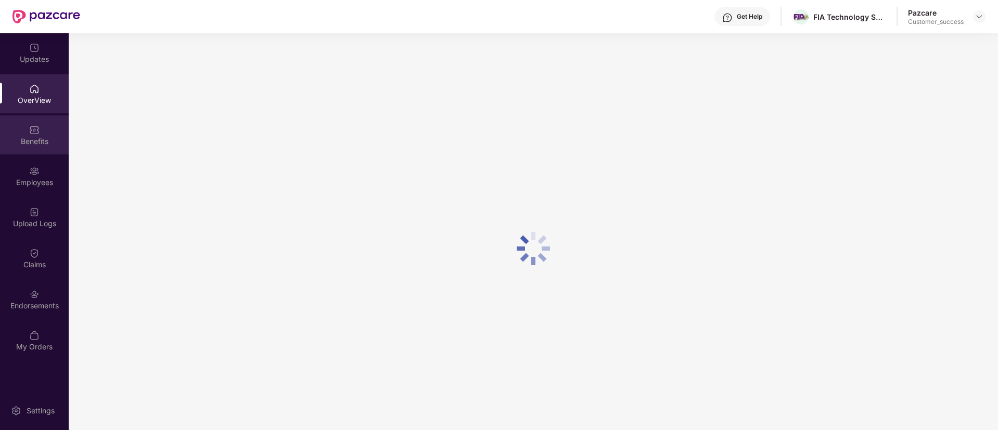
click at [37, 123] on div "Benefits" at bounding box center [34, 135] width 69 height 39
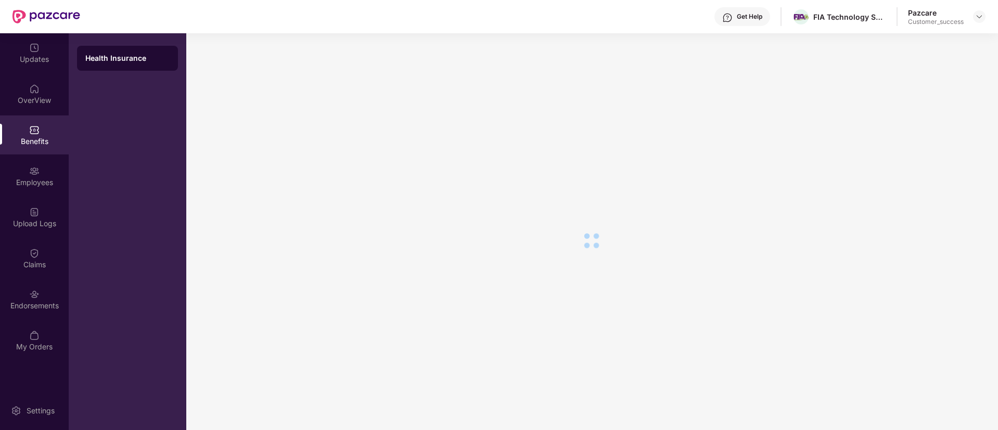
click at [31, 177] on div "Employees" at bounding box center [34, 182] width 69 height 10
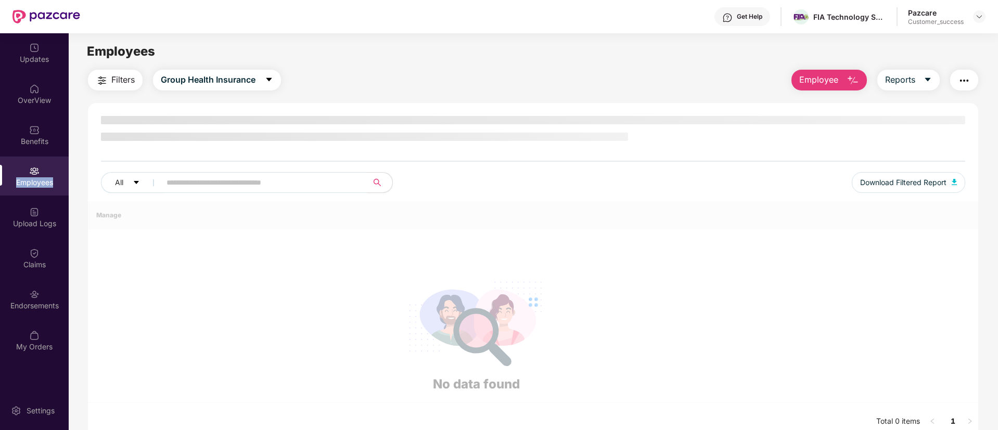
click at [31, 177] on div "Employees" at bounding box center [34, 182] width 69 height 10
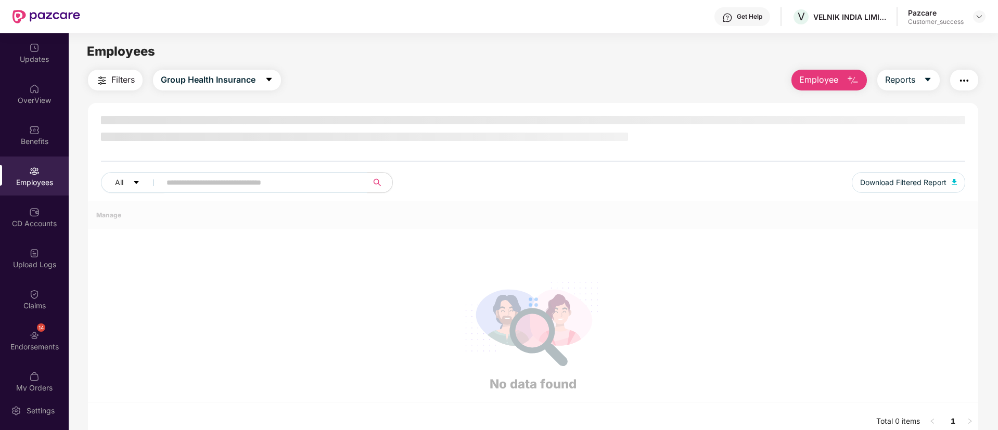
click at [200, 175] on input "text" at bounding box center [260, 183] width 187 height 16
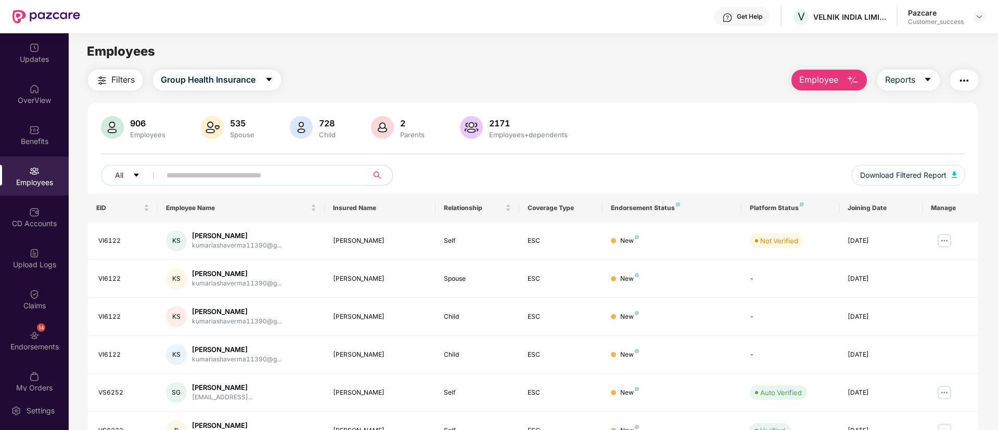
type input "*"
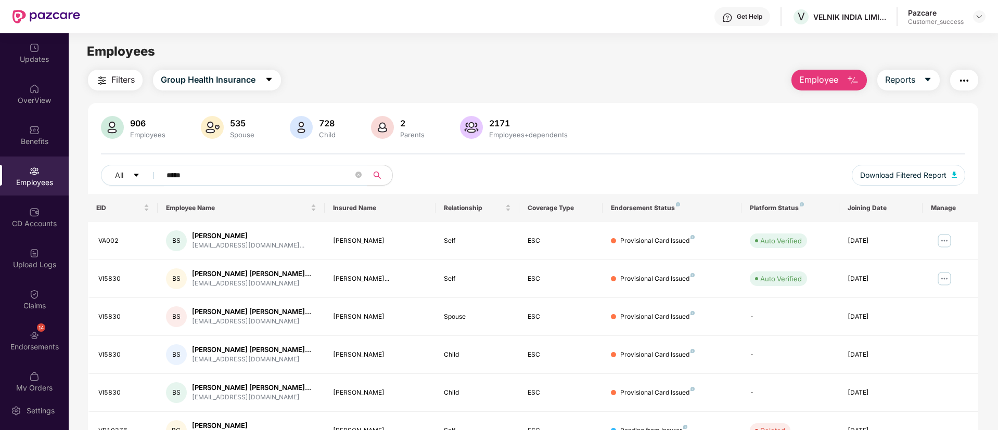
type input "*****"
click at [960, 73] on button "button" at bounding box center [964, 80] width 28 height 21
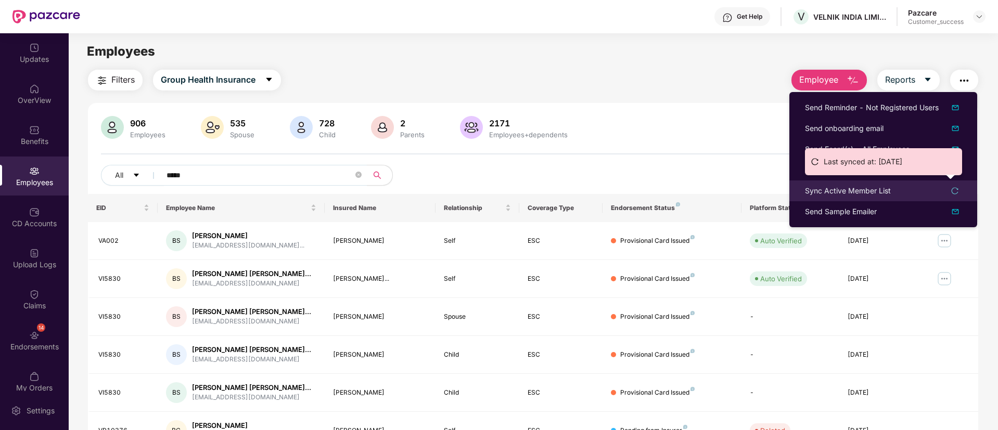
click at [961, 187] on div "Sync Active Member List" at bounding box center [883, 190] width 157 height 11
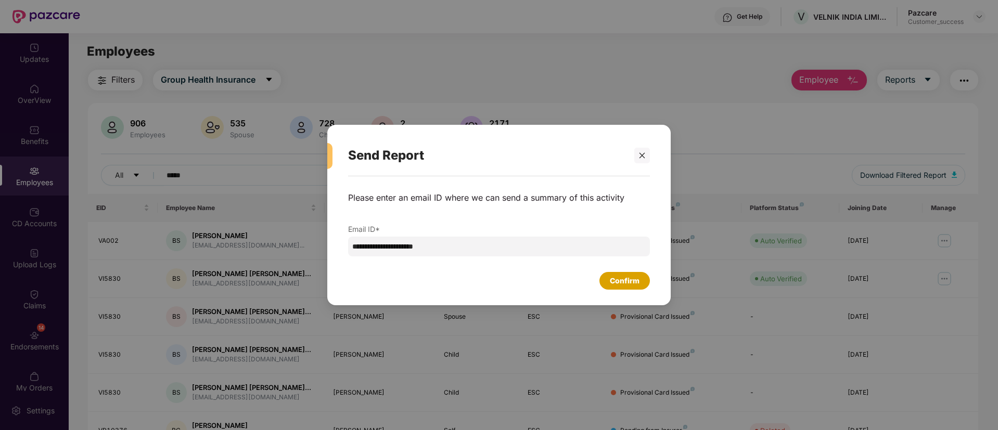
click at [632, 277] on div "Confirm" at bounding box center [625, 280] width 30 height 11
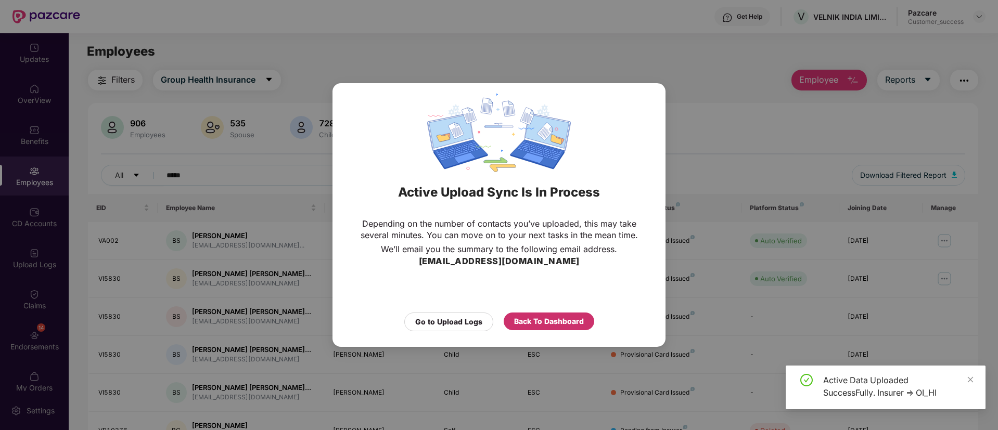
click at [544, 323] on div "Back To Dashboard" at bounding box center [549, 321] width 70 height 11
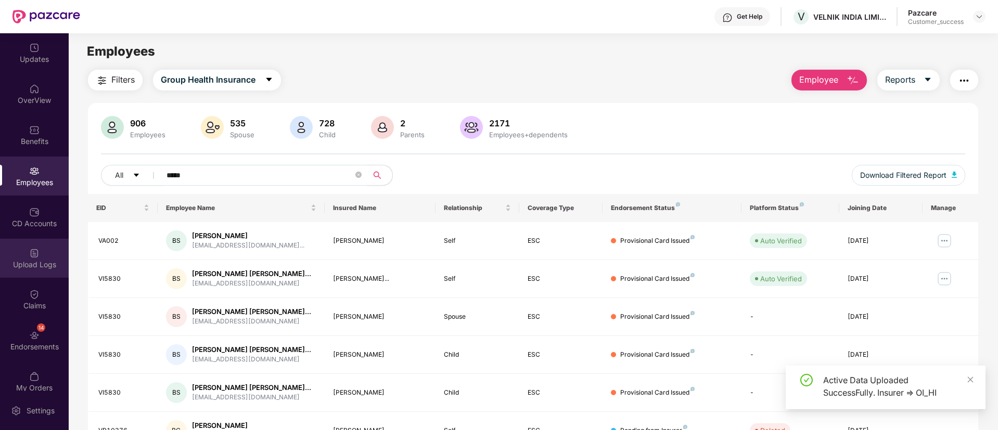
click at [31, 261] on div "Upload Logs" at bounding box center [34, 265] width 69 height 10
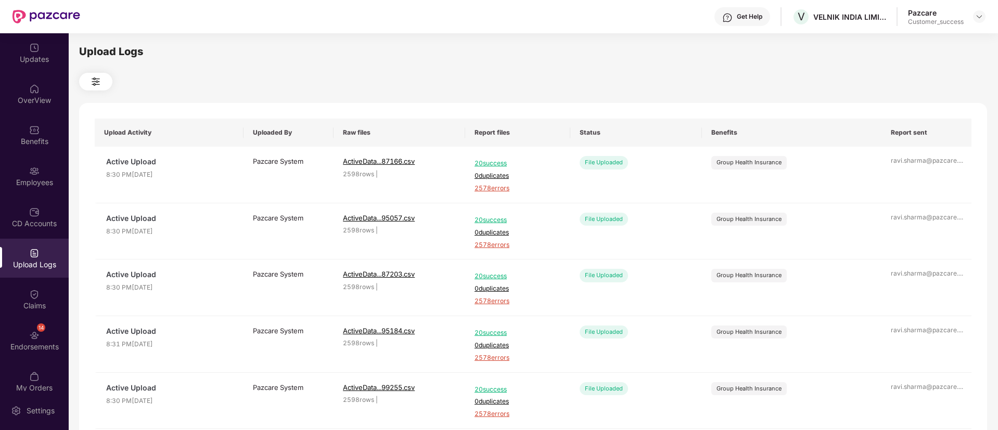
click at [693, 74] on div at bounding box center [533, 82] width 908 height 18
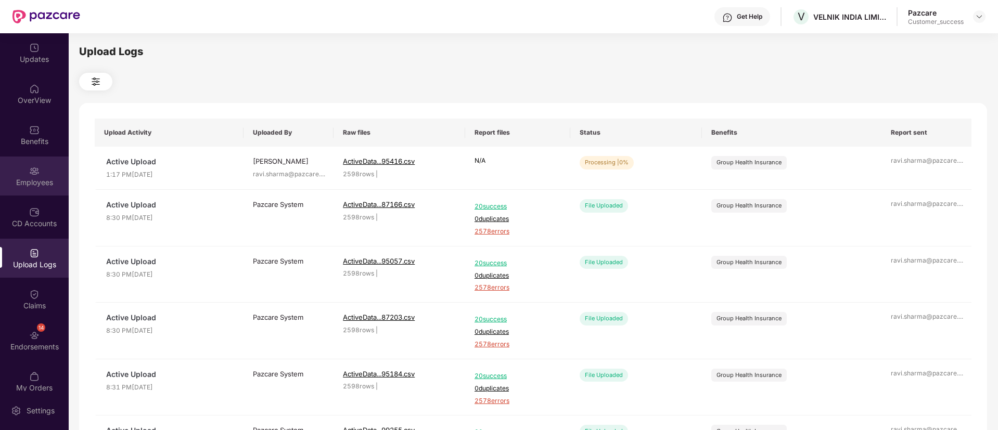
click at [58, 181] on div "Employees" at bounding box center [34, 182] width 69 height 10
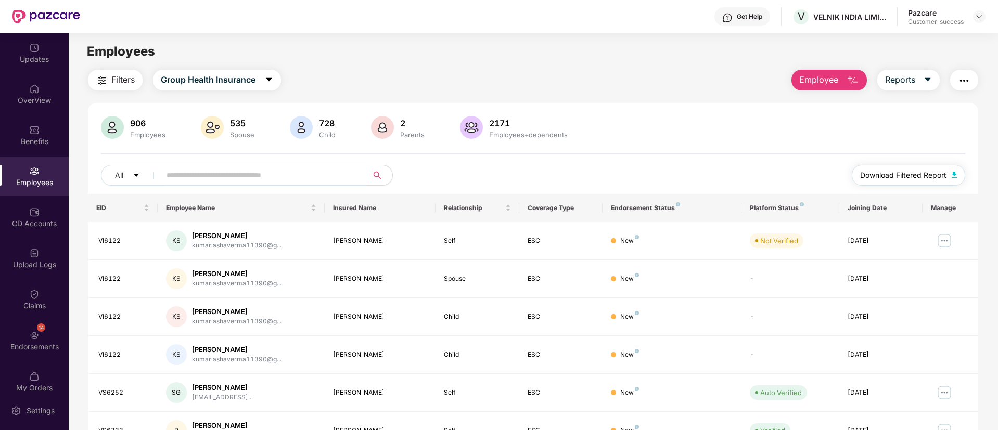
click at [919, 174] on span "Download Filtered Report" at bounding box center [903, 175] width 86 height 11
click at [36, 273] on div "Upload Logs" at bounding box center [34, 258] width 69 height 39
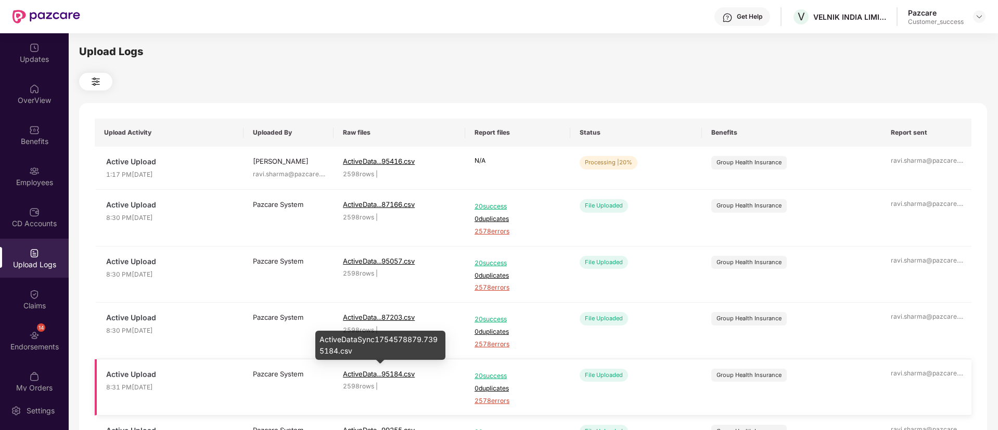
click at [355, 376] on span "ActiveData...95184.csv" at bounding box center [379, 374] width 72 height 8
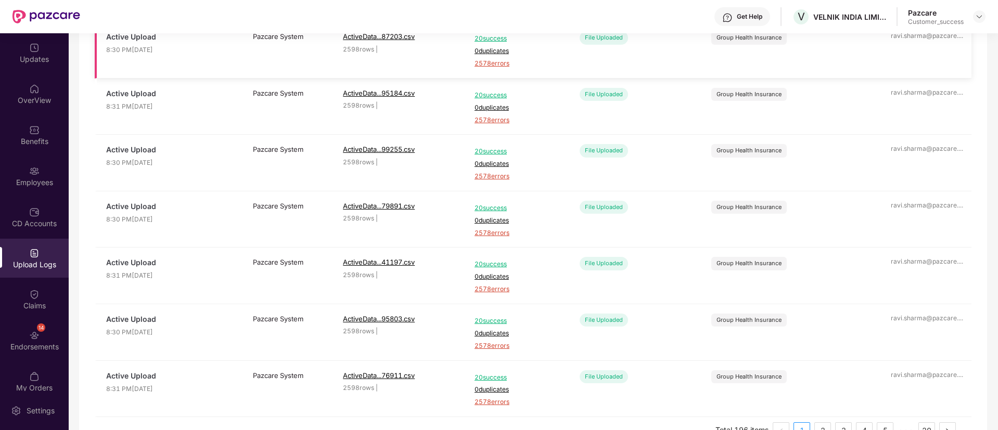
scroll to position [311, 0]
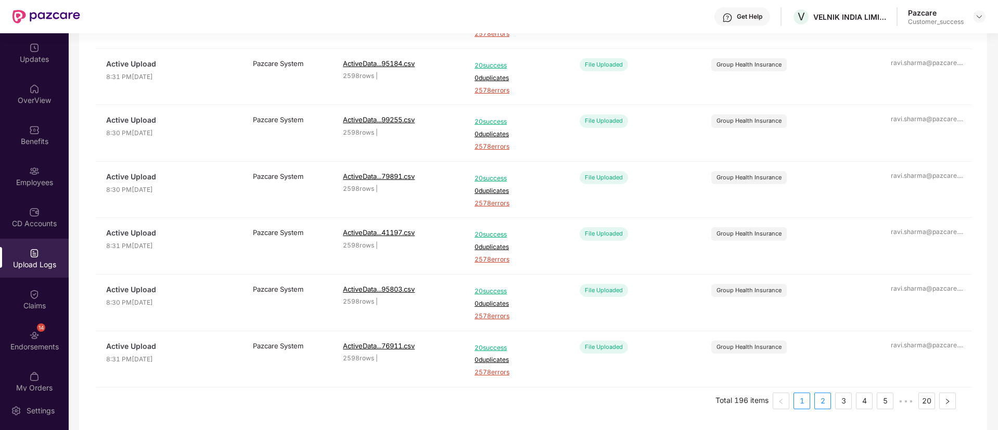
click at [819, 404] on link "2" at bounding box center [823, 401] width 16 height 16
click at [842, 399] on link "3" at bounding box center [844, 401] width 16 height 16
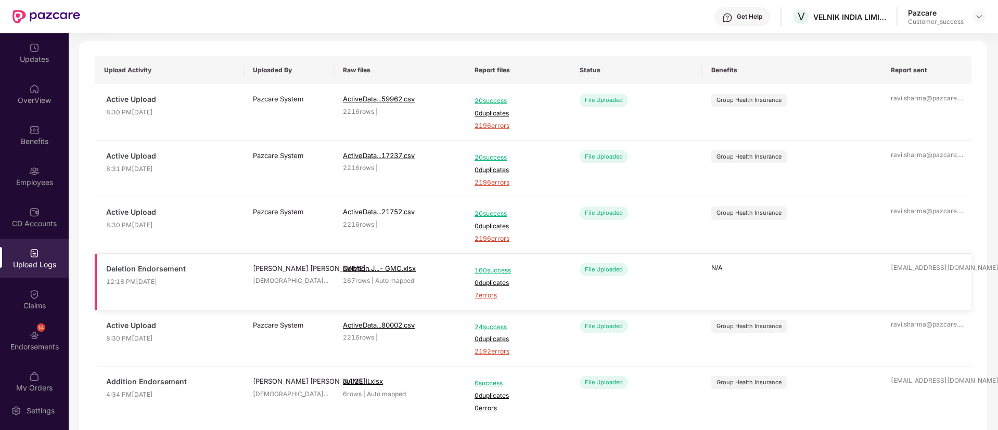
scroll to position [94, 0]
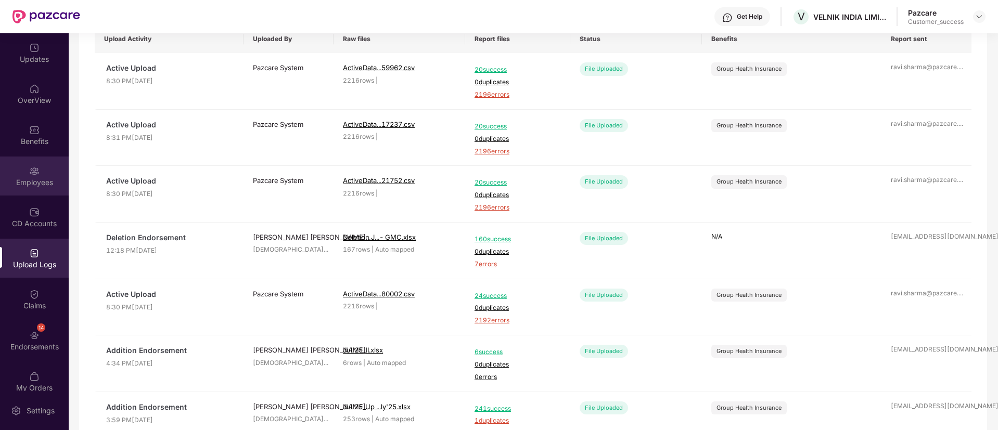
click at [31, 161] on div "Employees" at bounding box center [34, 176] width 69 height 39
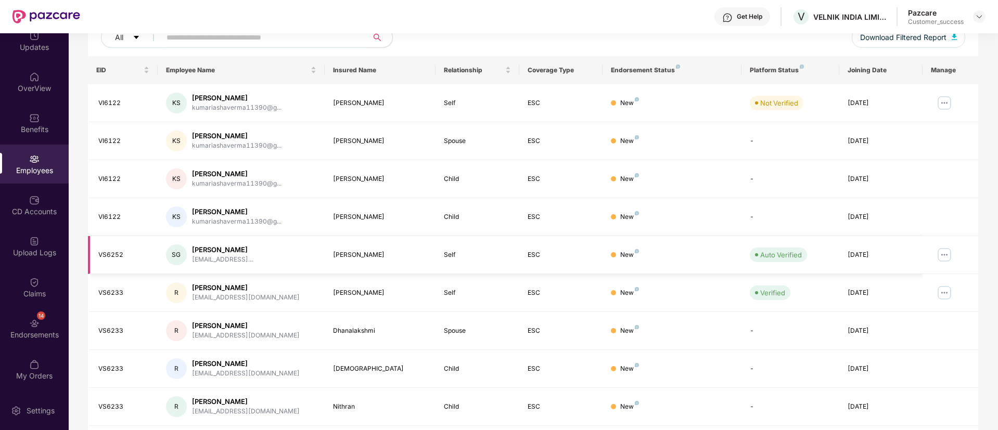
scroll to position [156, 0]
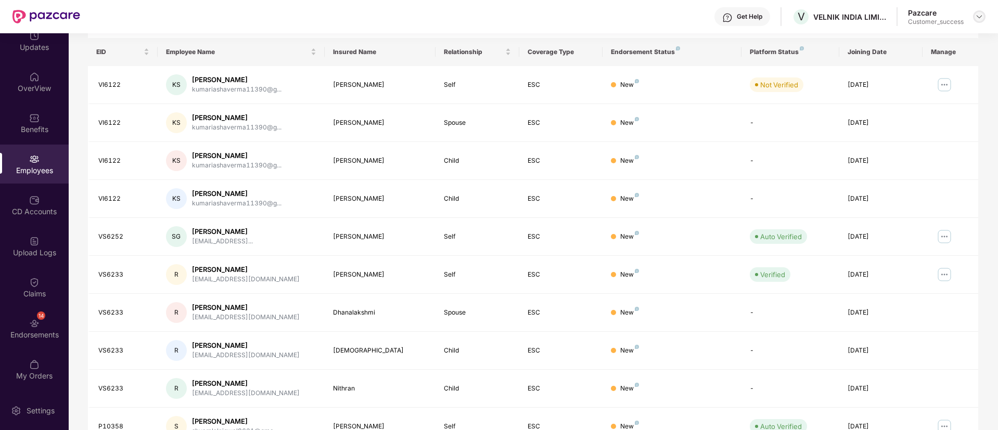
click at [979, 16] on img at bounding box center [979, 16] width 8 height 8
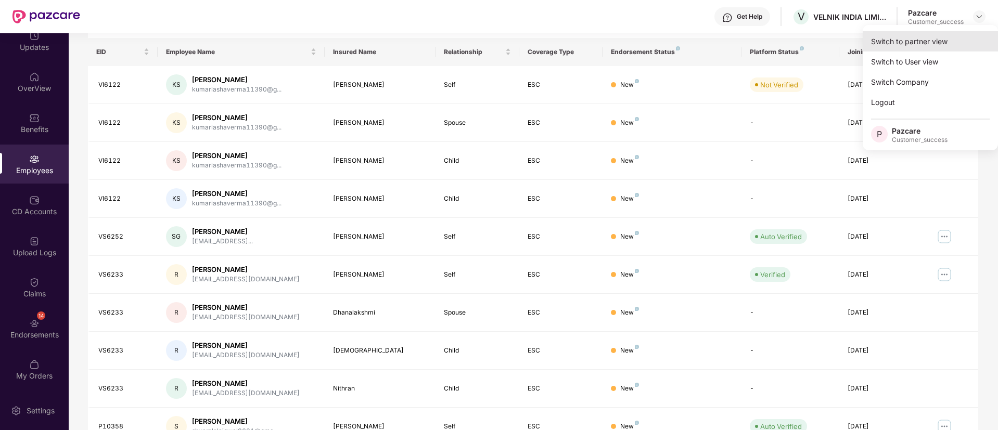
click at [906, 44] on div "Switch to partner view" at bounding box center [930, 41] width 135 height 20
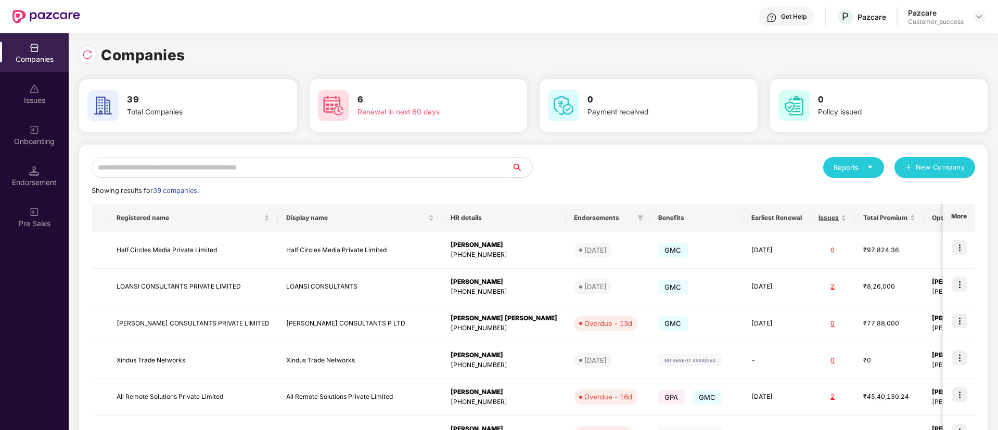
click at [274, 161] on input "text" at bounding box center [302, 167] width 420 height 21
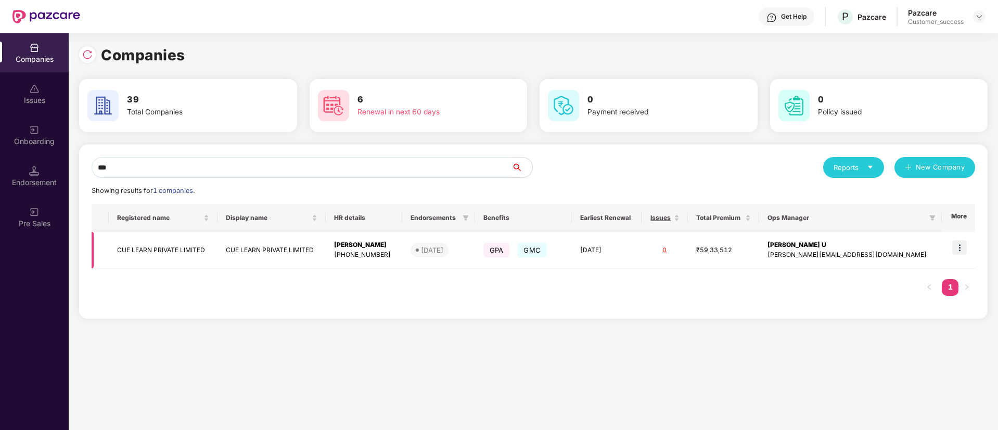
type input "***"
click at [961, 245] on img at bounding box center [959, 247] width 15 height 15
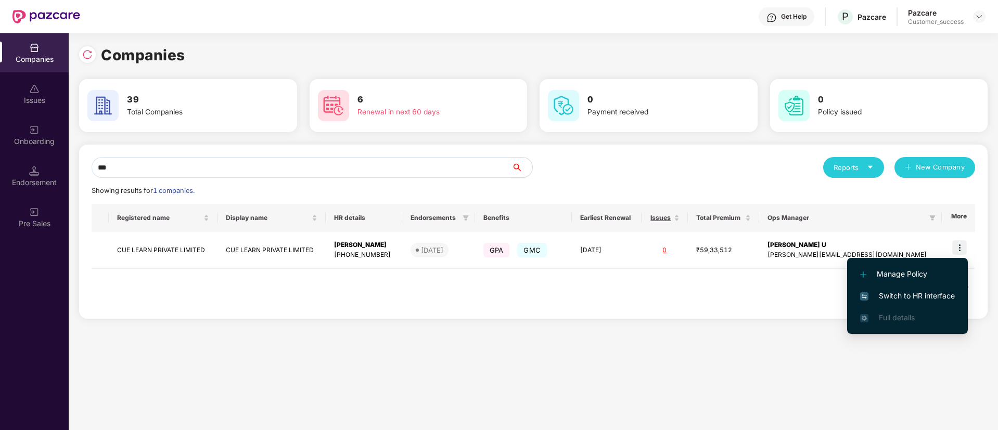
click at [896, 289] on li "Switch to HR interface" at bounding box center [907, 296] width 121 height 22
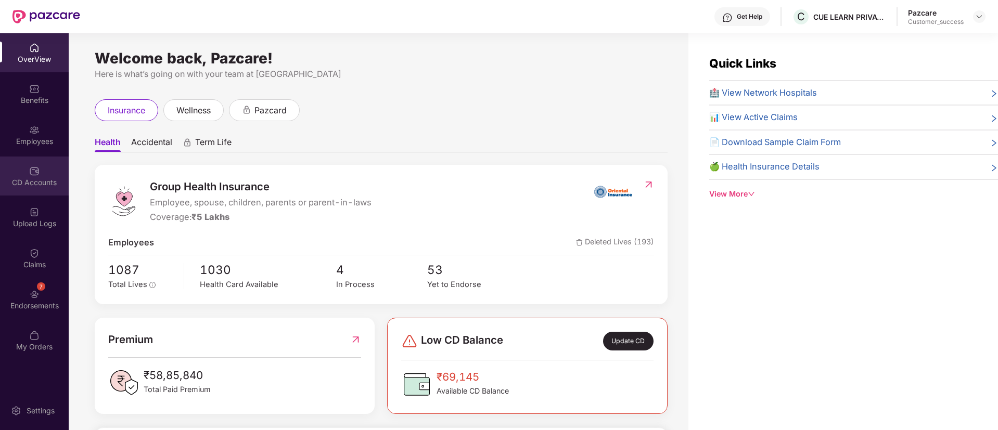
click at [43, 183] on div "CD Accounts" at bounding box center [34, 182] width 69 height 10
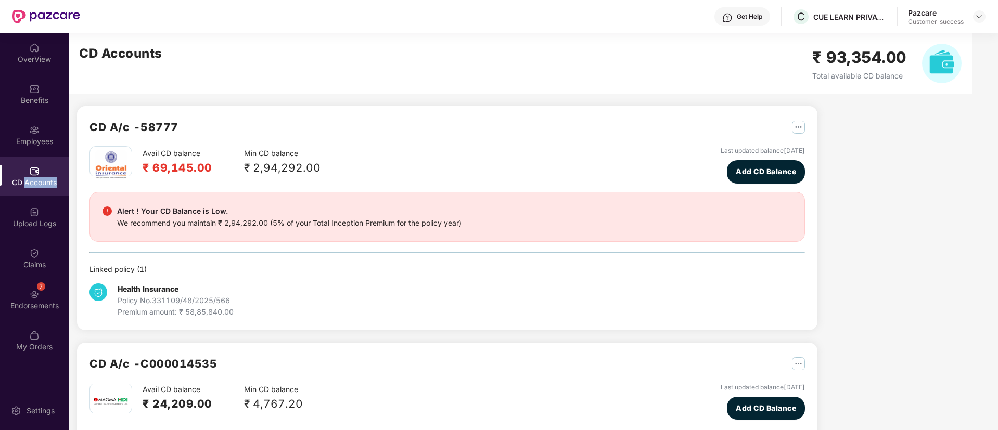
click at [43, 183] on div "CD Accounts" at bounding box center [34, 182] width 69 height 10
click at [26, 147] on div "Employees" at bounding box center [34, 135] width 69 height 39
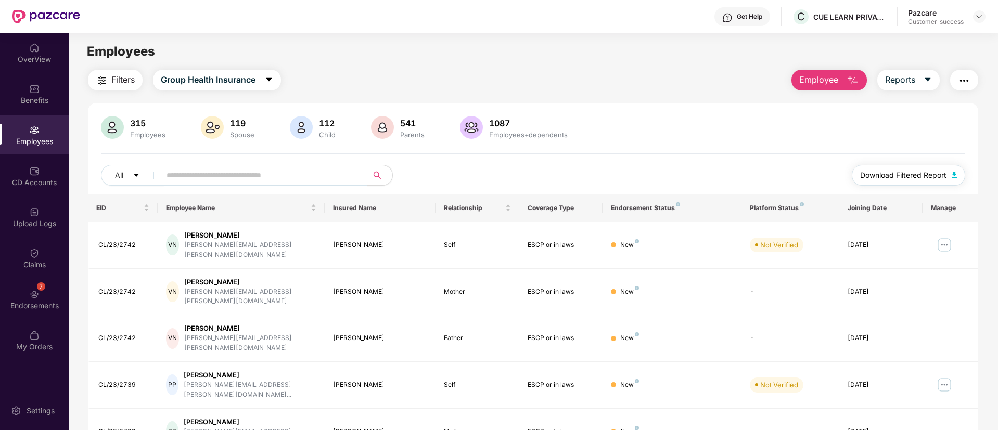
click at [915, 168] on button "Download Filtered Report" at bounding box center [908, 175] width 113 height 21
click at [33, 175] on img at bounding box center [34, 171] width 10 height 10
